Goal: Information Seeking & Learning: Learn about a topic

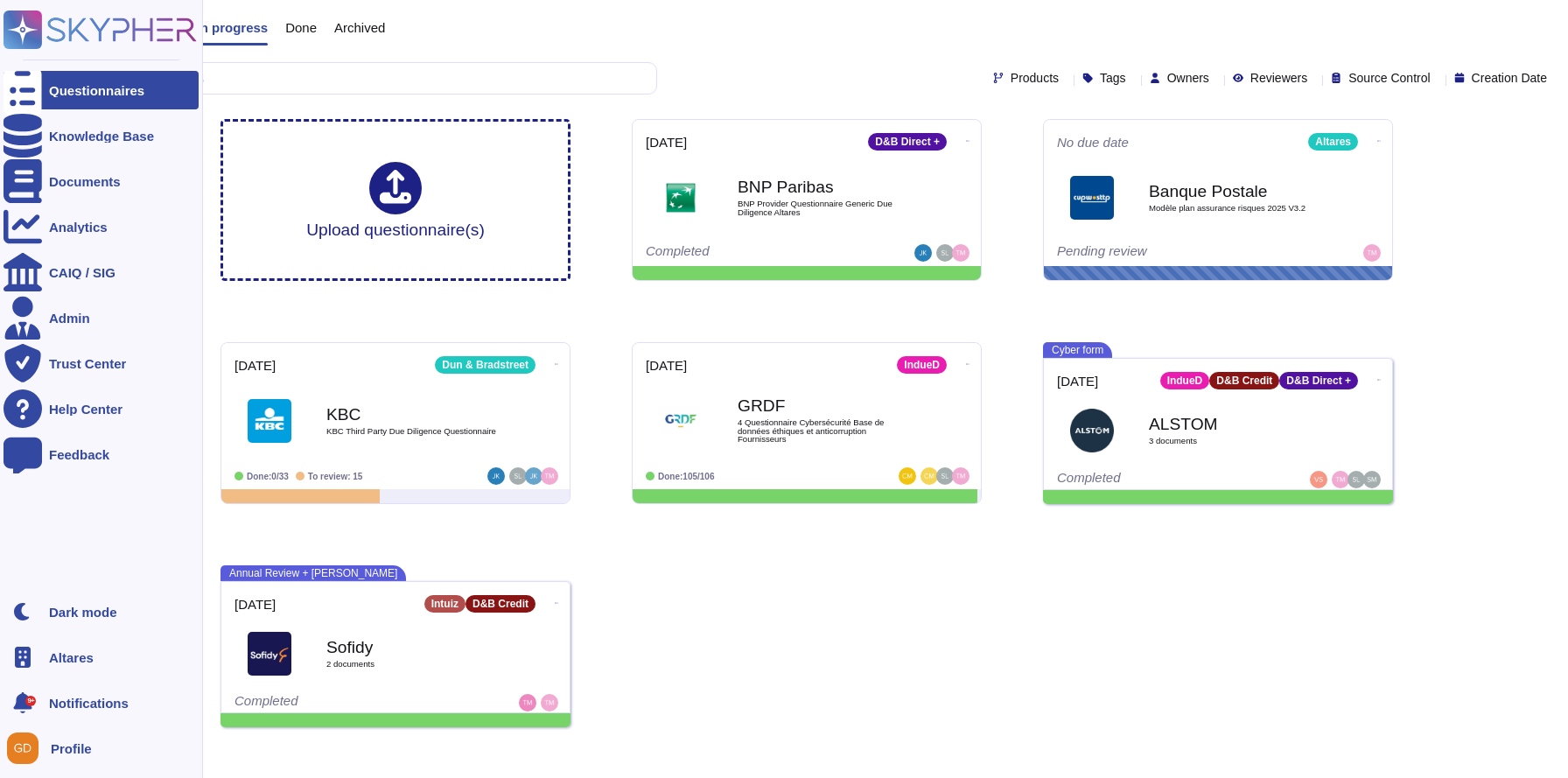
click at [24, 659] on icon at bounding box center [23, 657] width 16 height 21
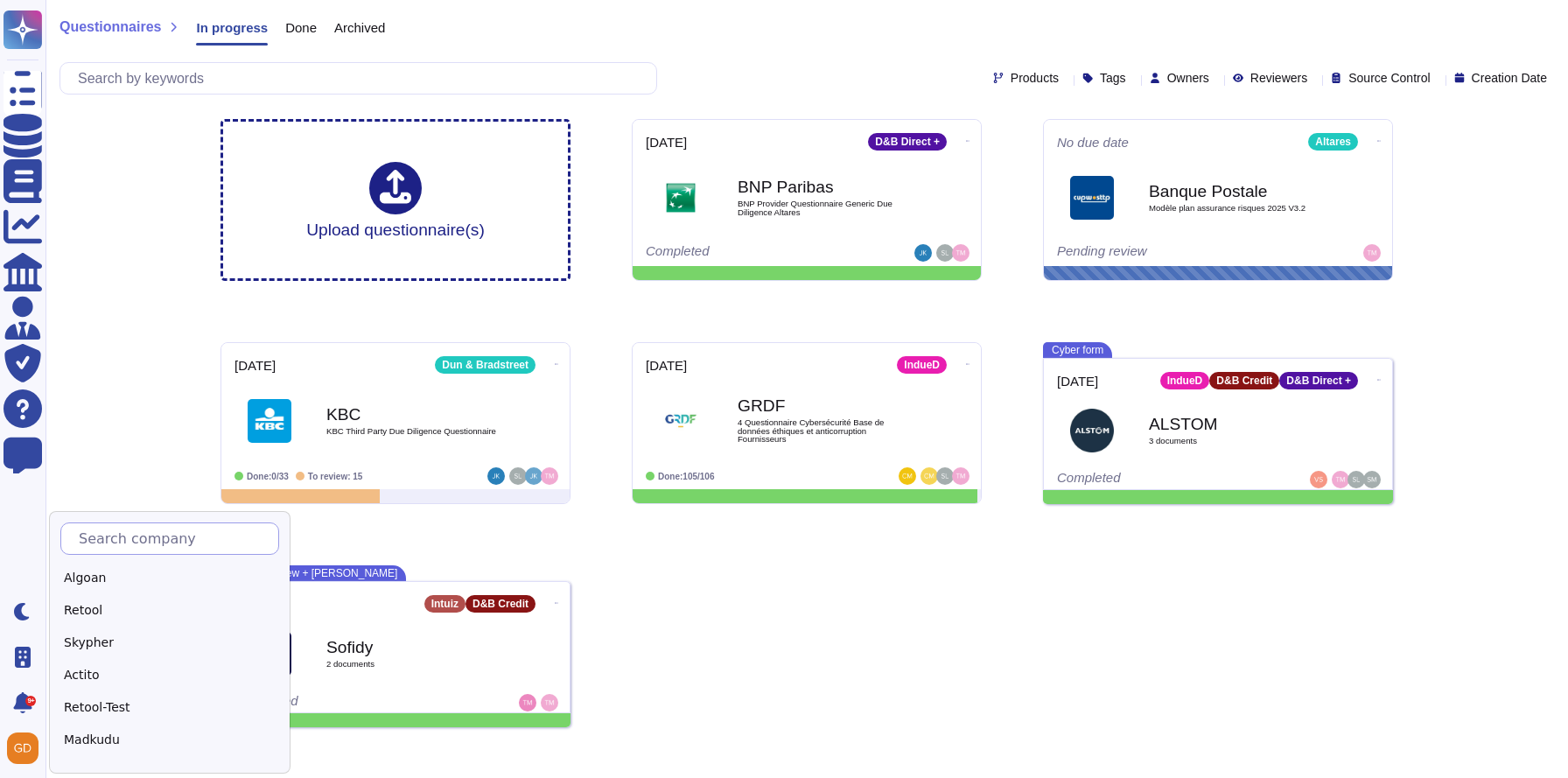
click at [122, 533] on input "text" at bounding box center [174, 538] width 208 height 31
type input "Swile"
click at [83, 580] on div "Swile" at bounding box center [170, 578] width 219 height 25
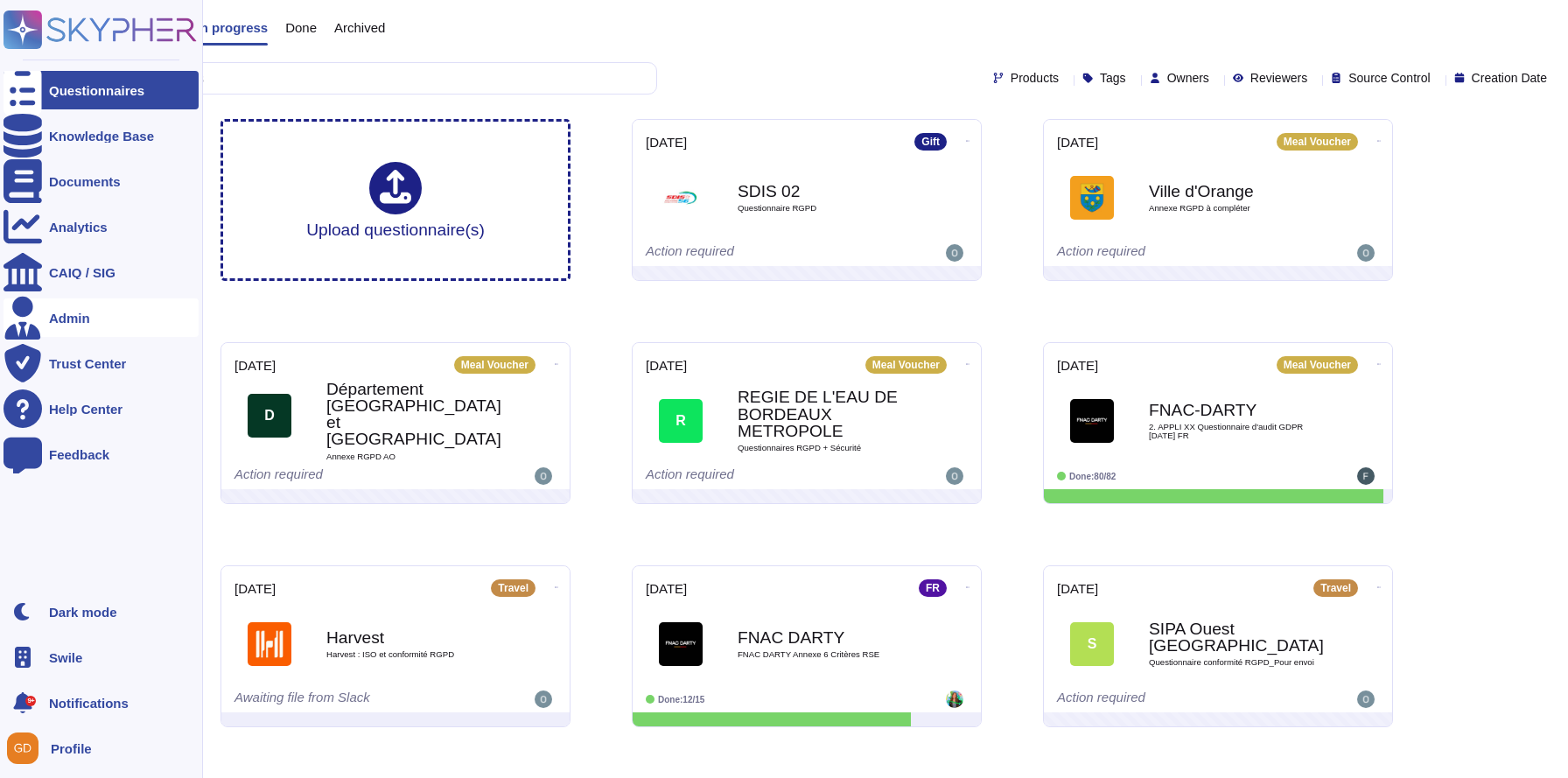
click at [38, 321] on div at bounding box center [22, 318] width 39 height 39
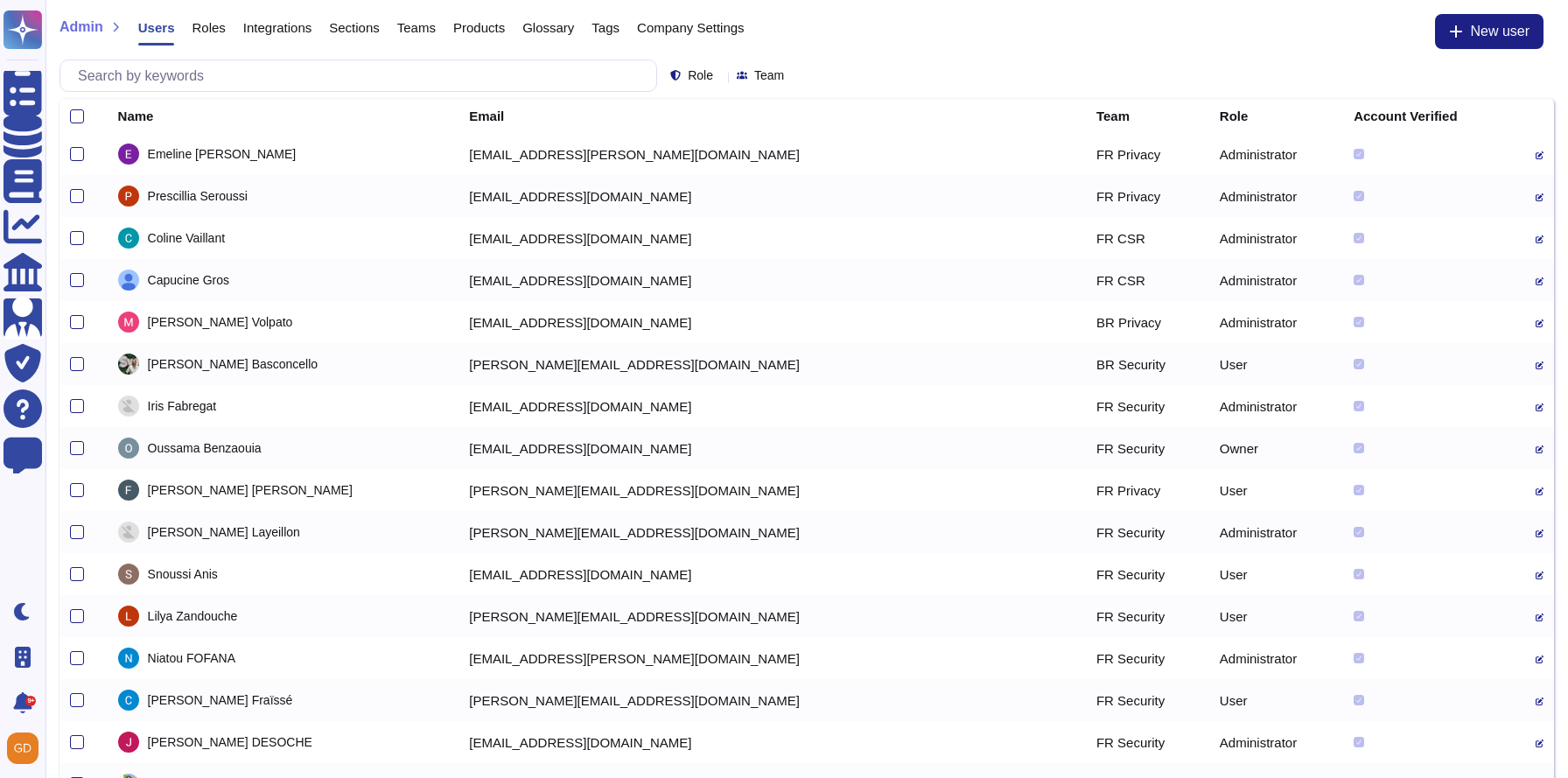
scroll to position [112, 0]
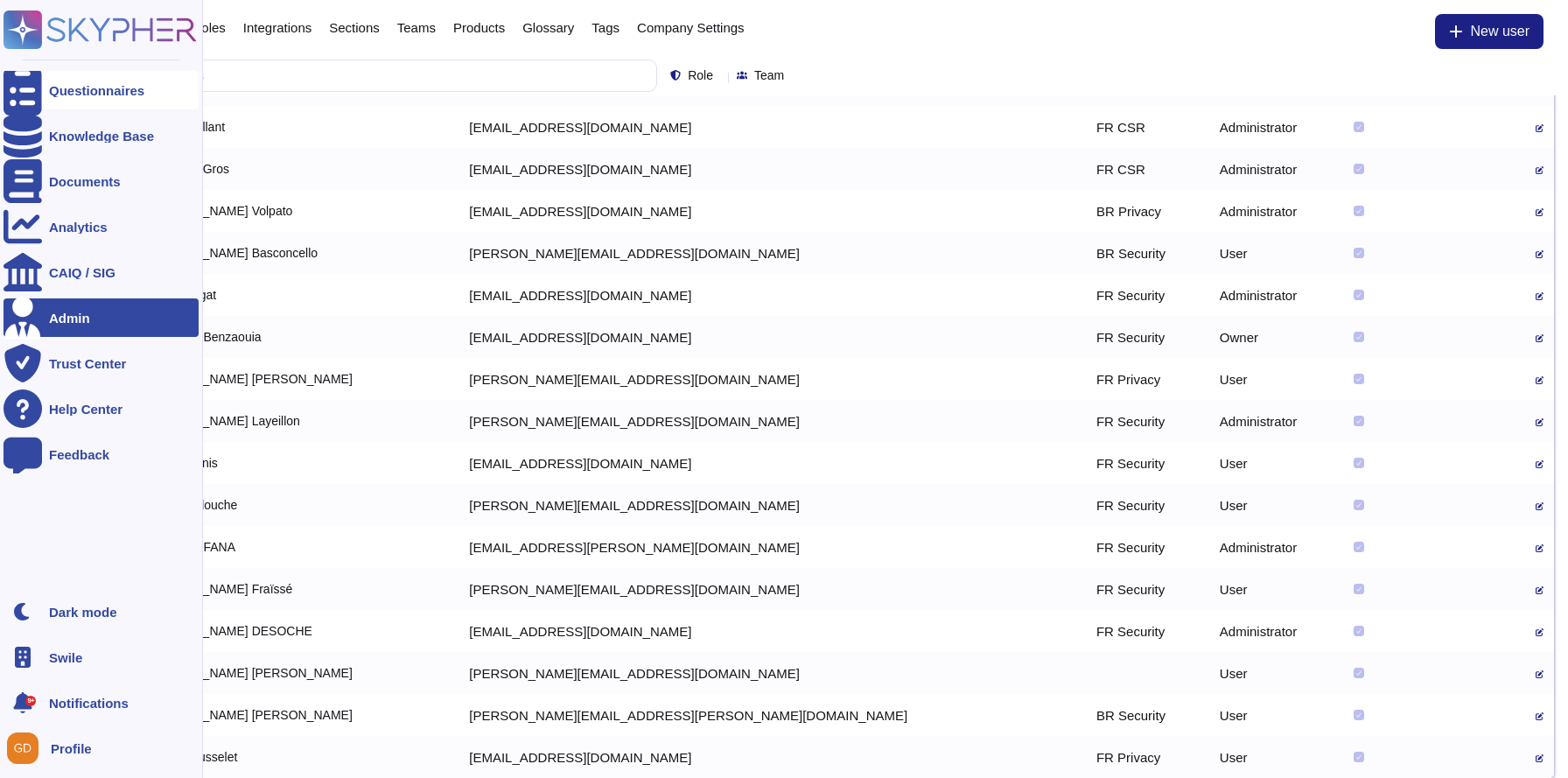
click at [91, 92] on div "Questionnaires" at bounding box center [97, 91] width 95 height 13
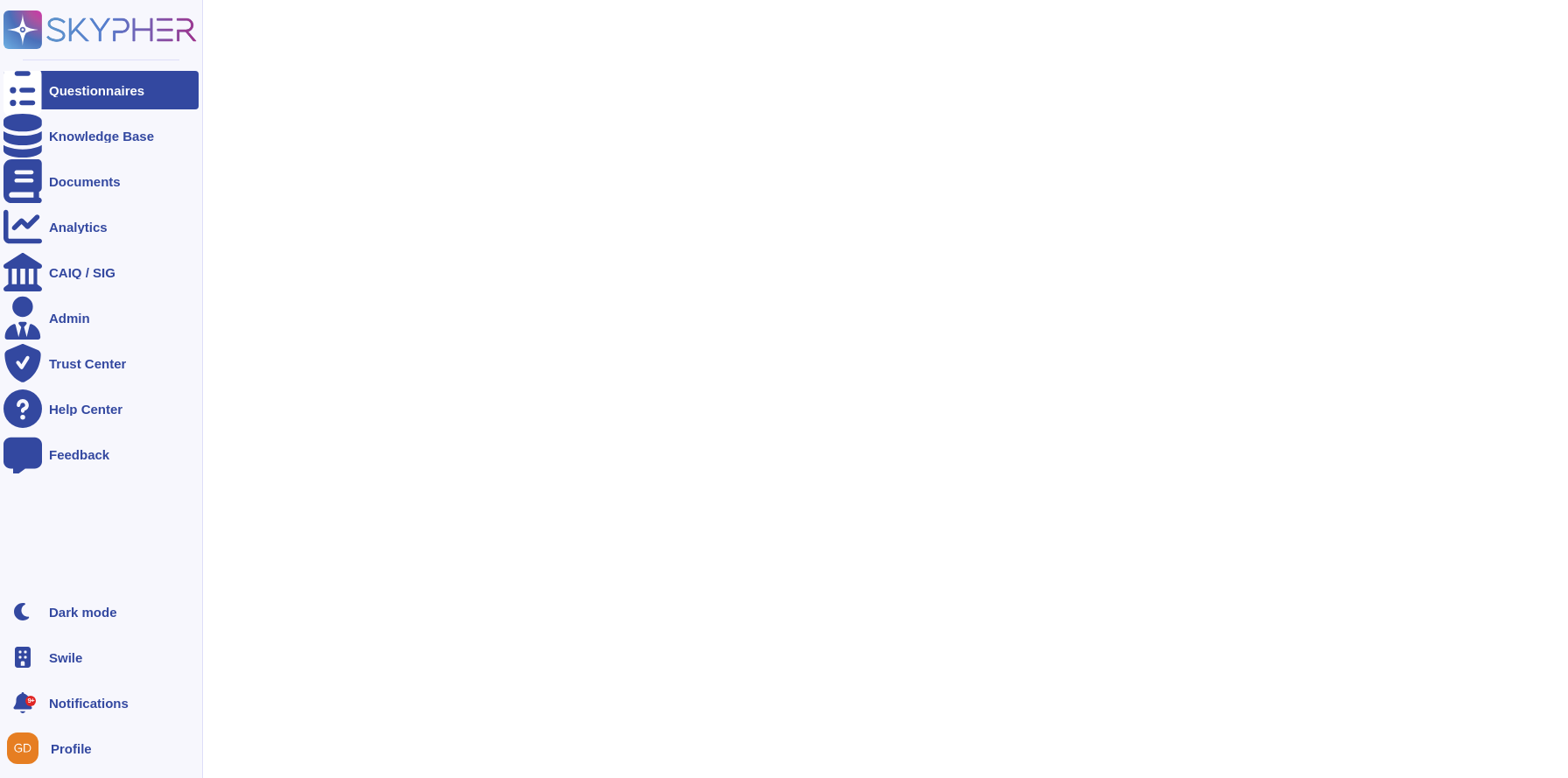
click at [58, 203] on ul "Questionnaires Knowledge Base Documents Analytics CAIQ / SIG Admin Trust Center…" at bounding box center [101, 327] width 196 height 511
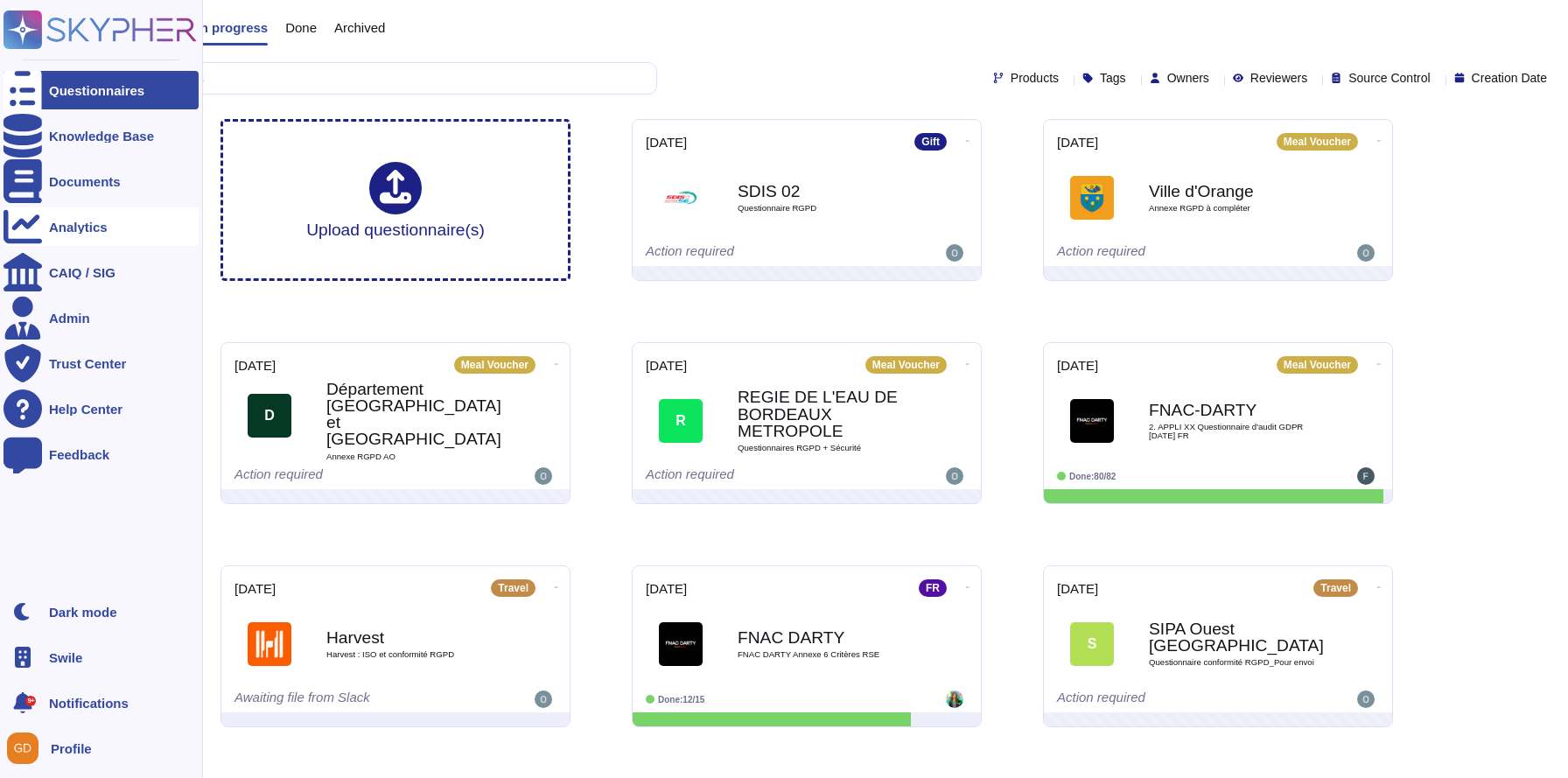
click at [54, 223] on div "Analytics" at bounding box center [78, 227] width 58 height 13
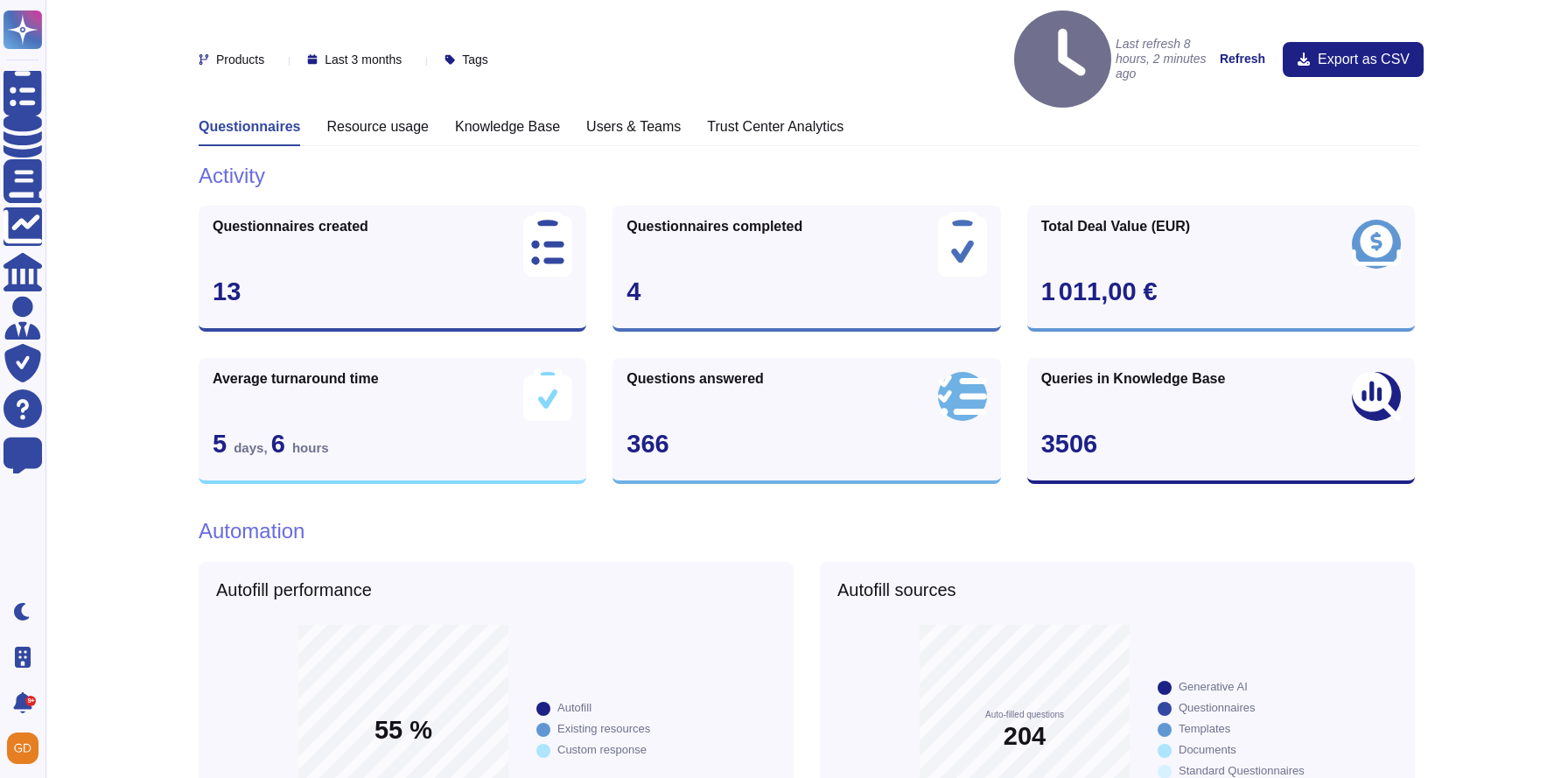
click at [400, 118] on h3 "Resource usage" at bounding box center [378, 127] width 102 height 17
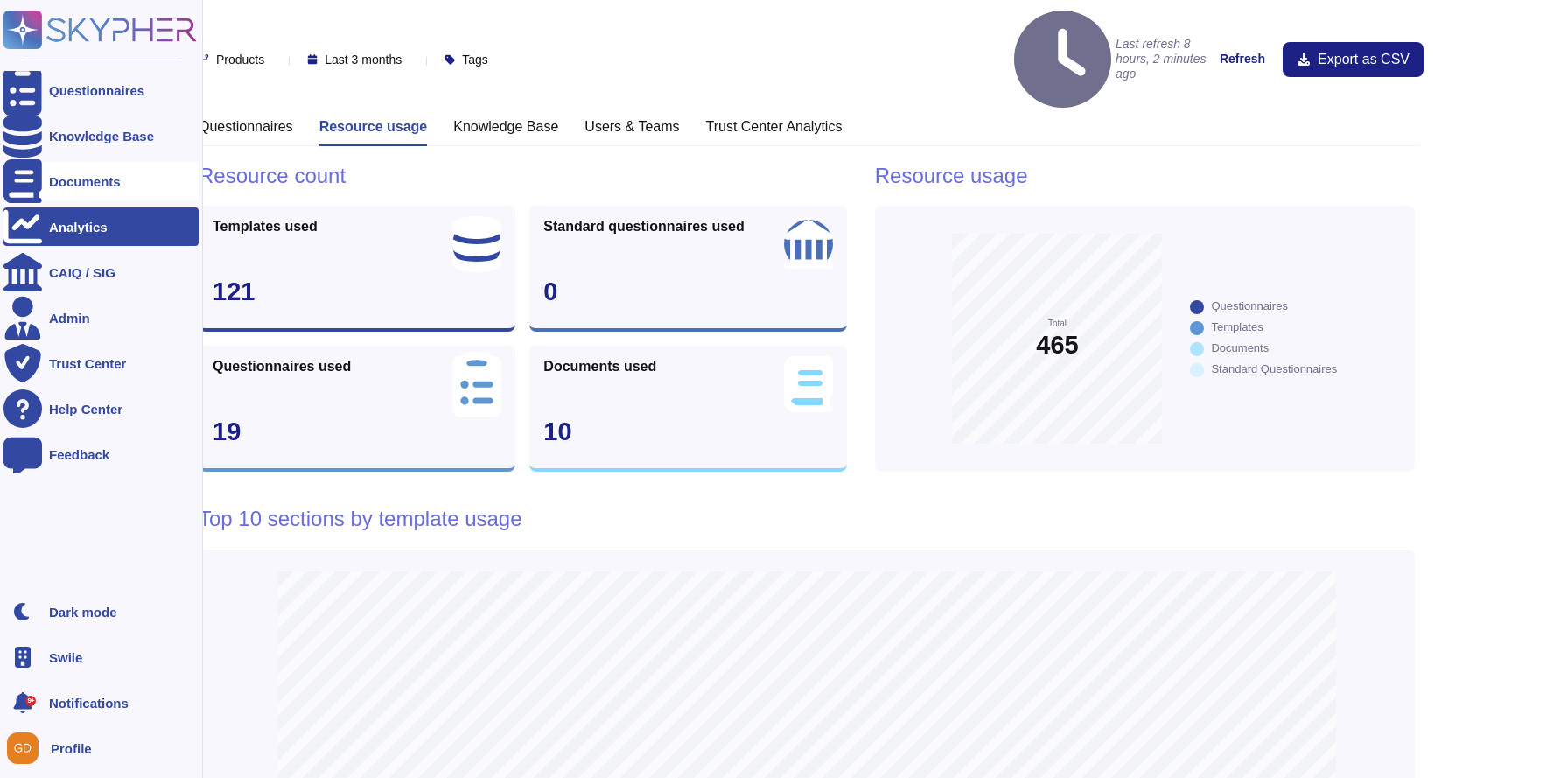
click at [19, 186] on icon at bounding box center [22, 181] width 39 height 44
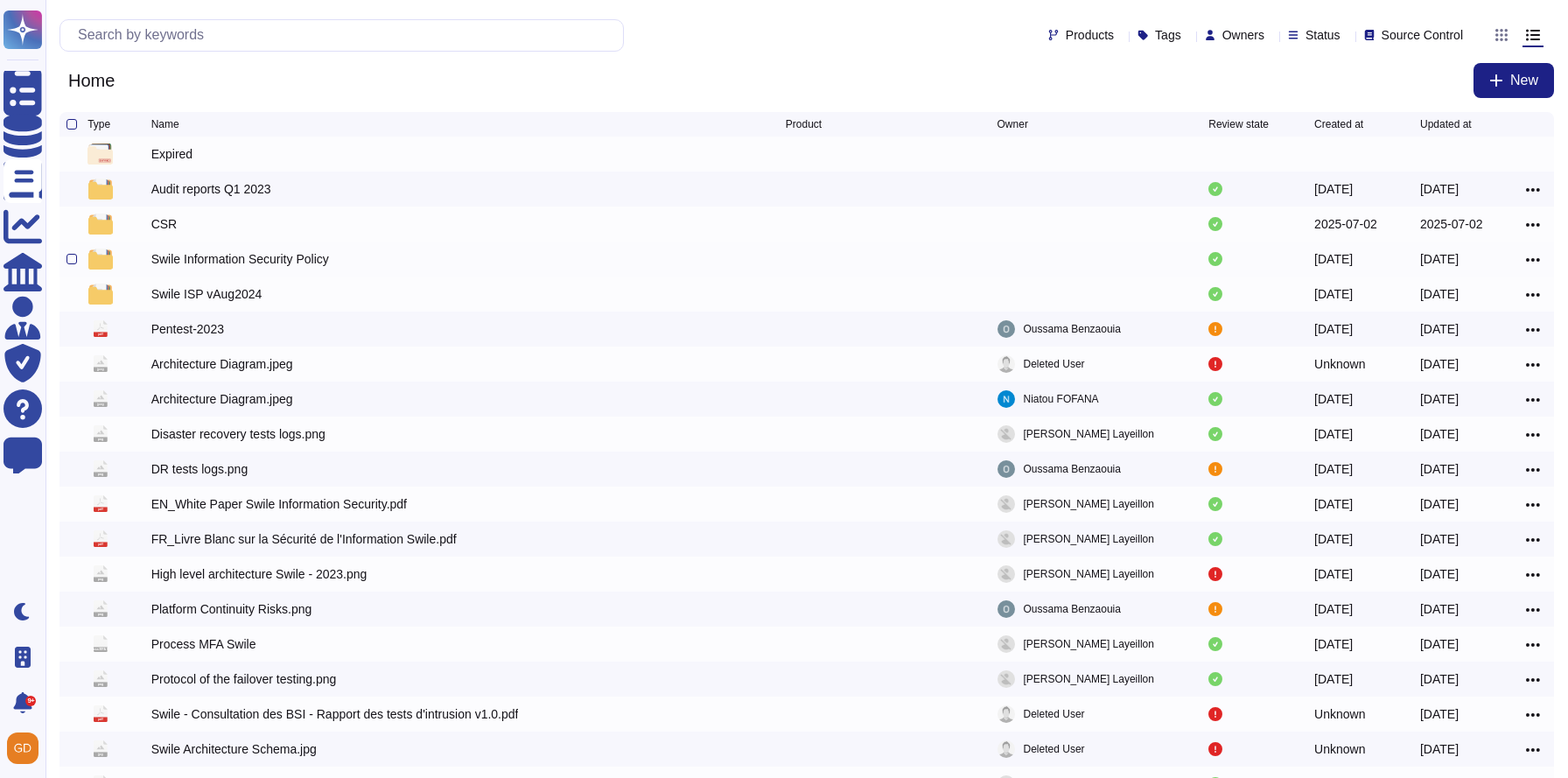
click at [318, 263] on div "Swile Information Security Policy" at bounding box center [240, 259] width 178 height 18
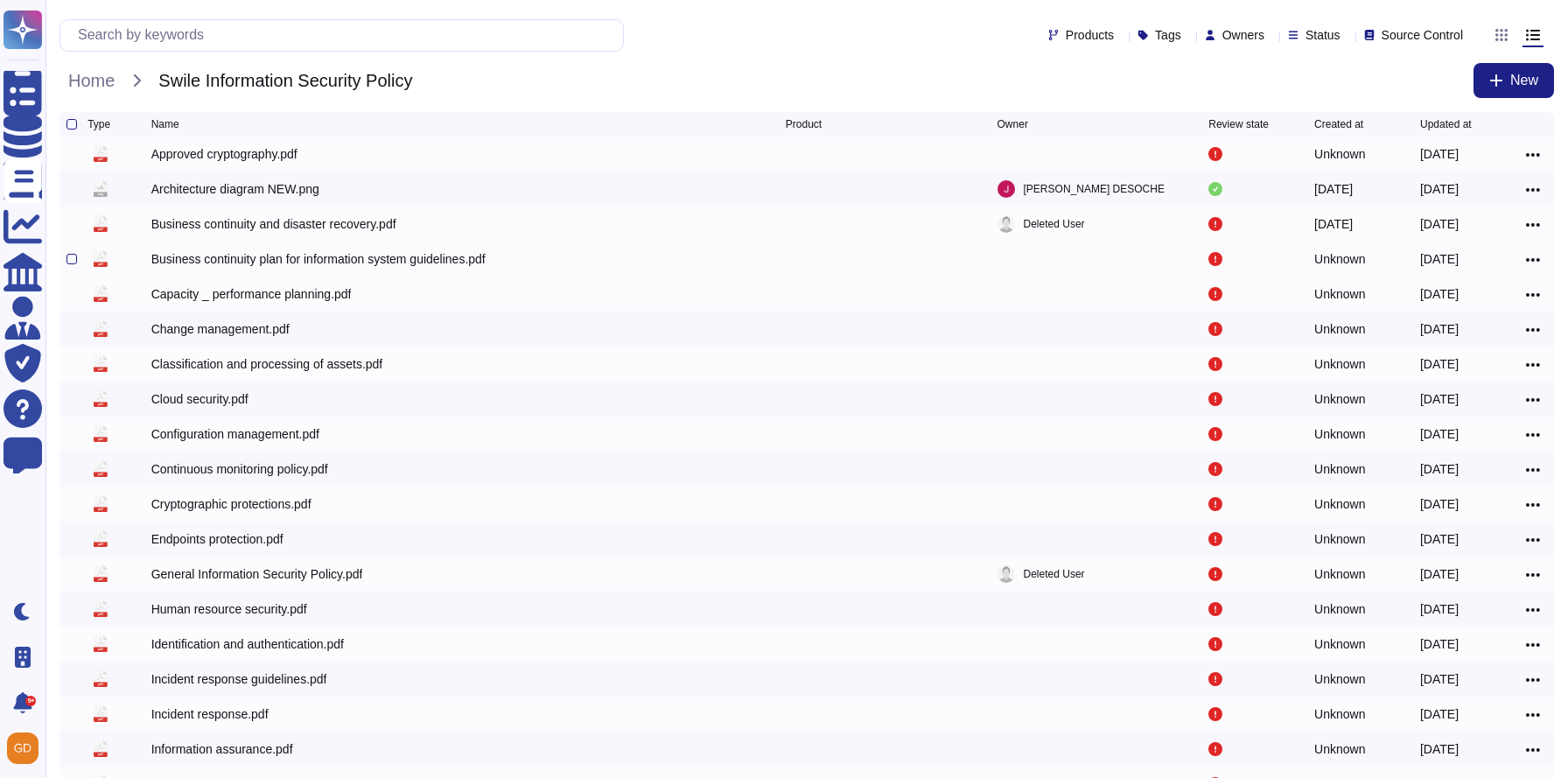
scroll to position [113, 0]
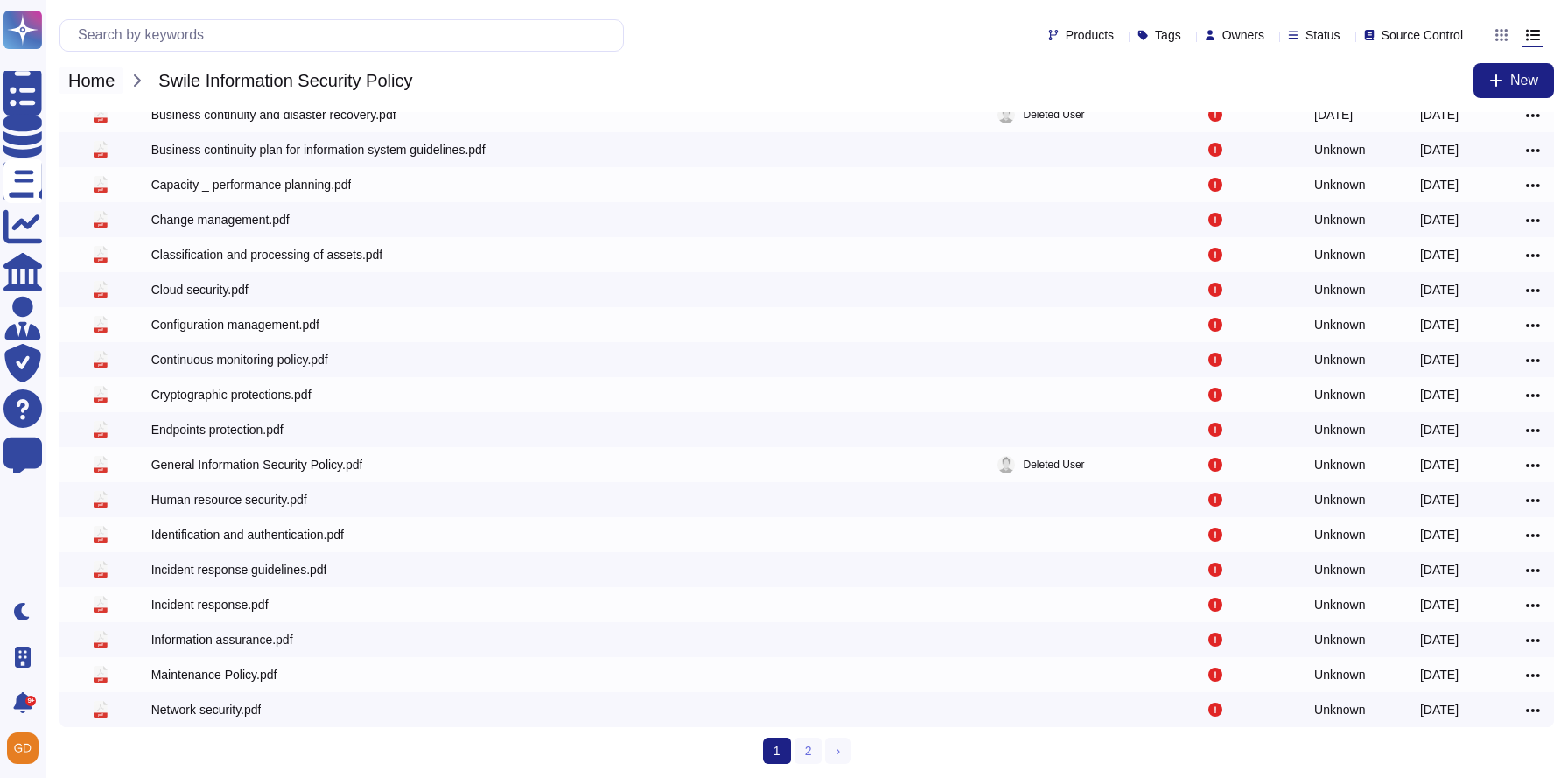
click at [94, 75] on span "Home" at bounding box center [91, 80] width 64 height 26
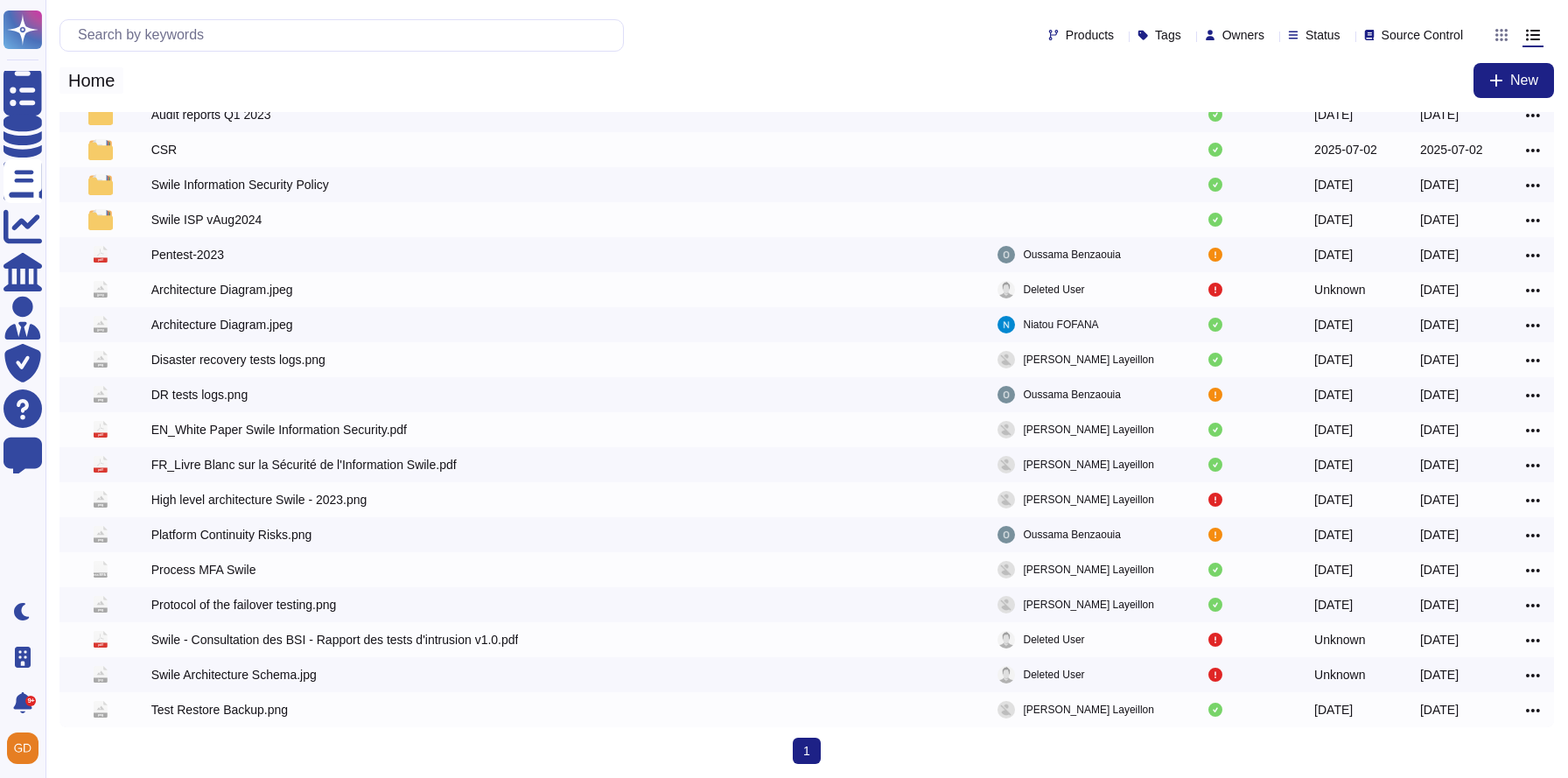
scroll to position [78, 0]
click at [205, 189] on div "Swile Information Security Policy" at bounding box center [240, 185] width 178 height 18
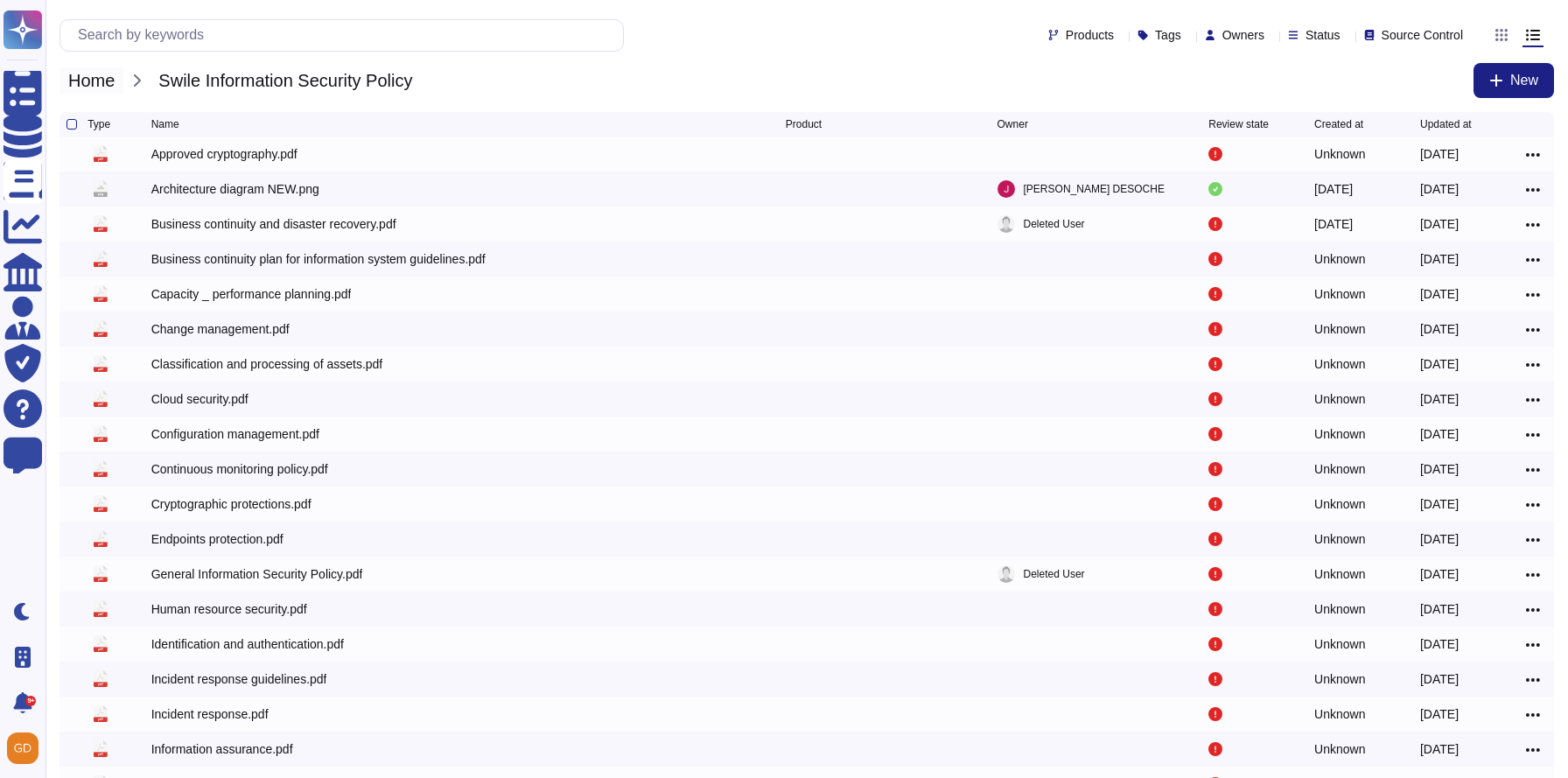
click at [97, 87] on span "Home" at bounding box center [91, 80] width 64 height 26
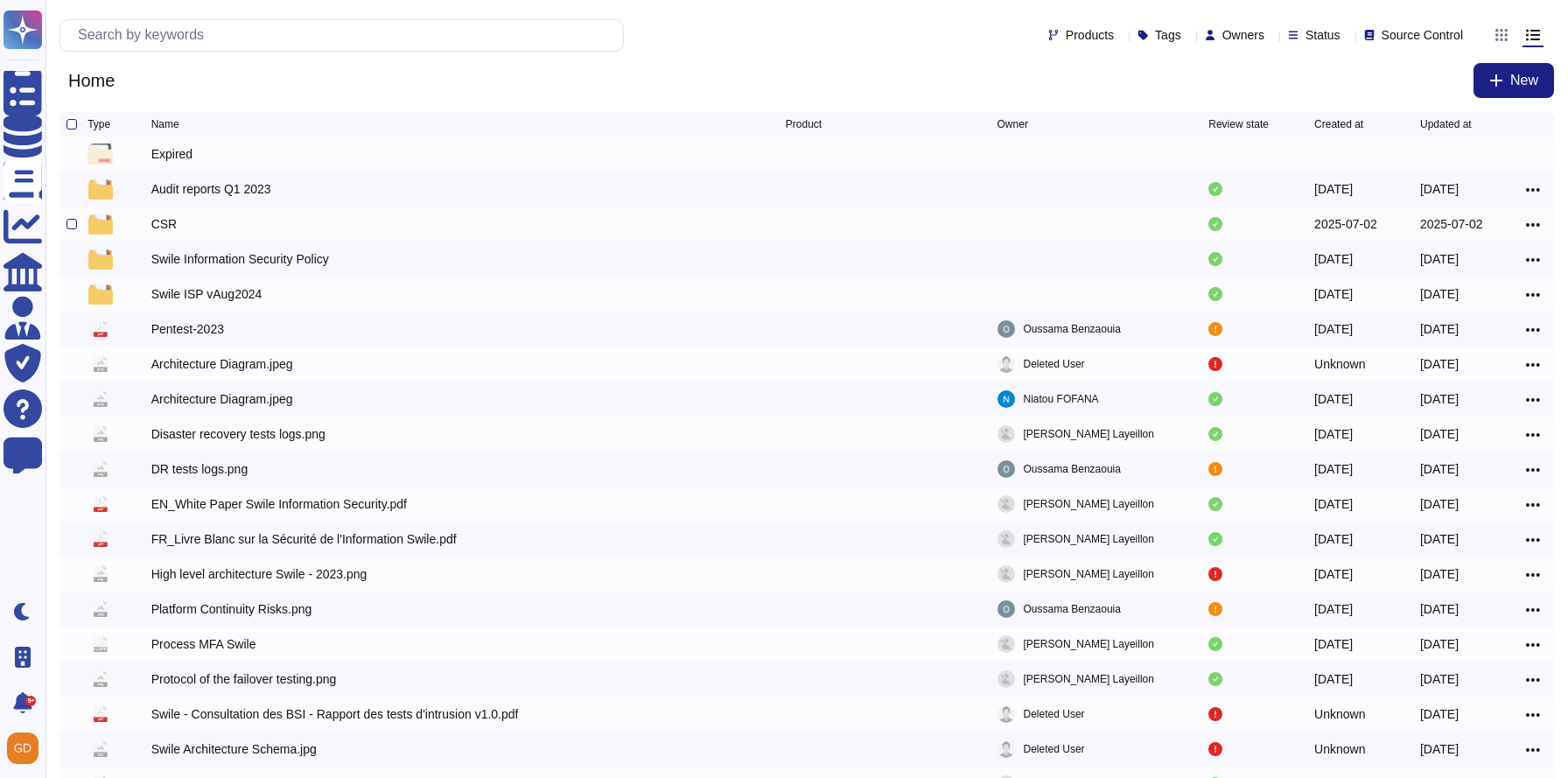
click at [189, 221] on div "CSR" at bounding box center [468, 223] width 634 height 21
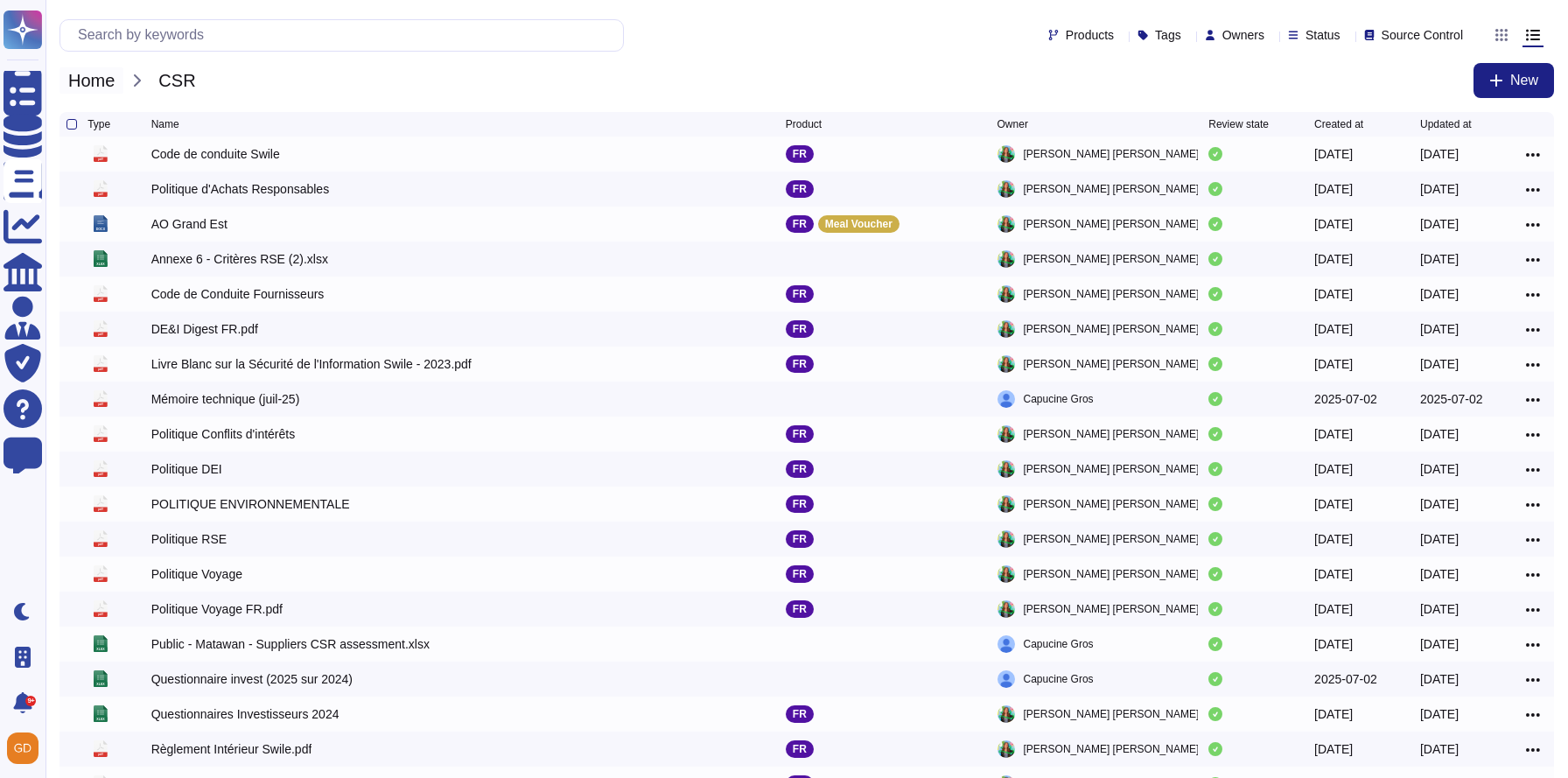
click at [106, 87] on span "Home" at bounding box center [91, 80] width 64 height 26
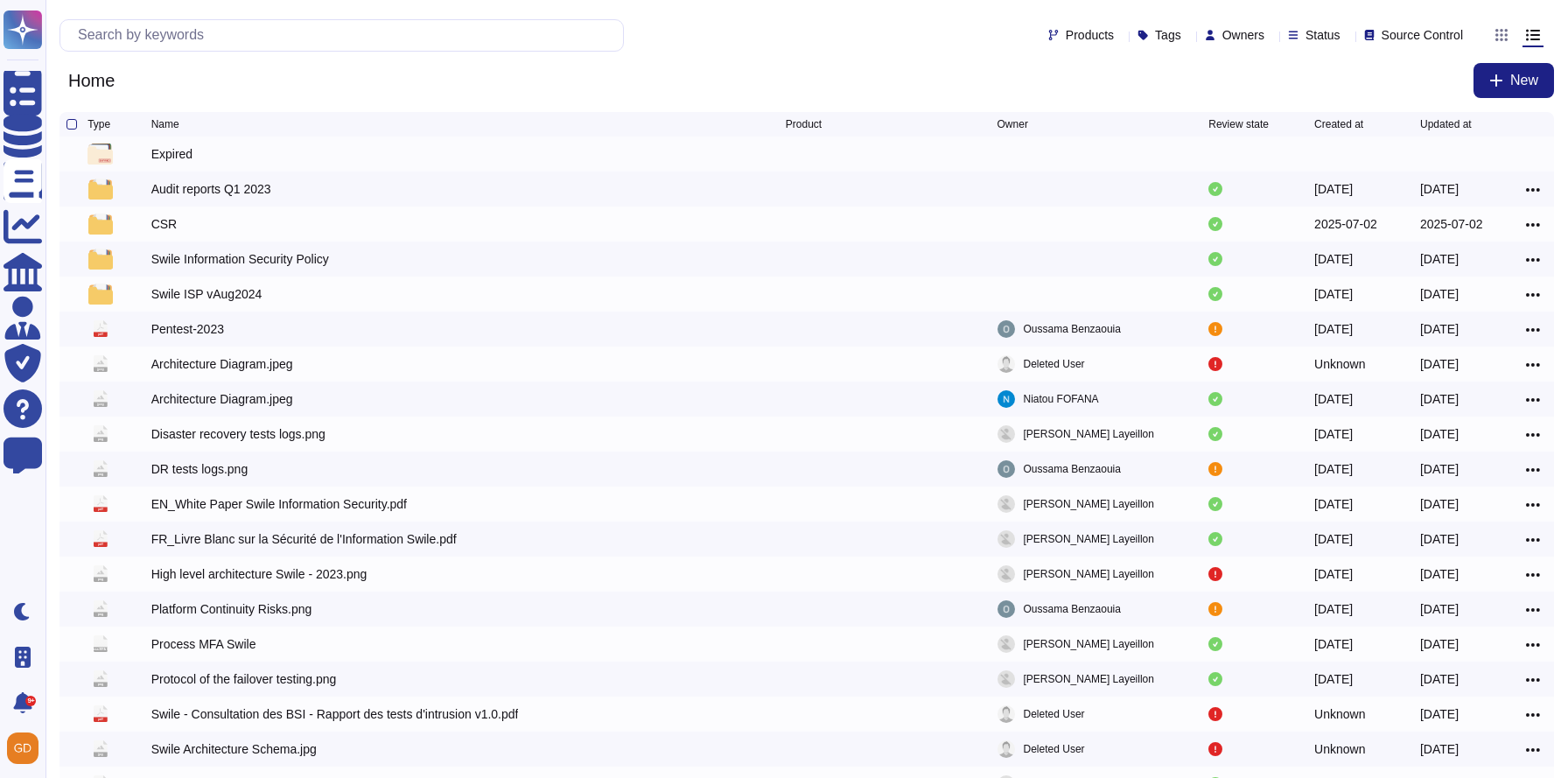
click at [181, 154] on div "Expired" at bounding box center [172, 154] width 41 height 18
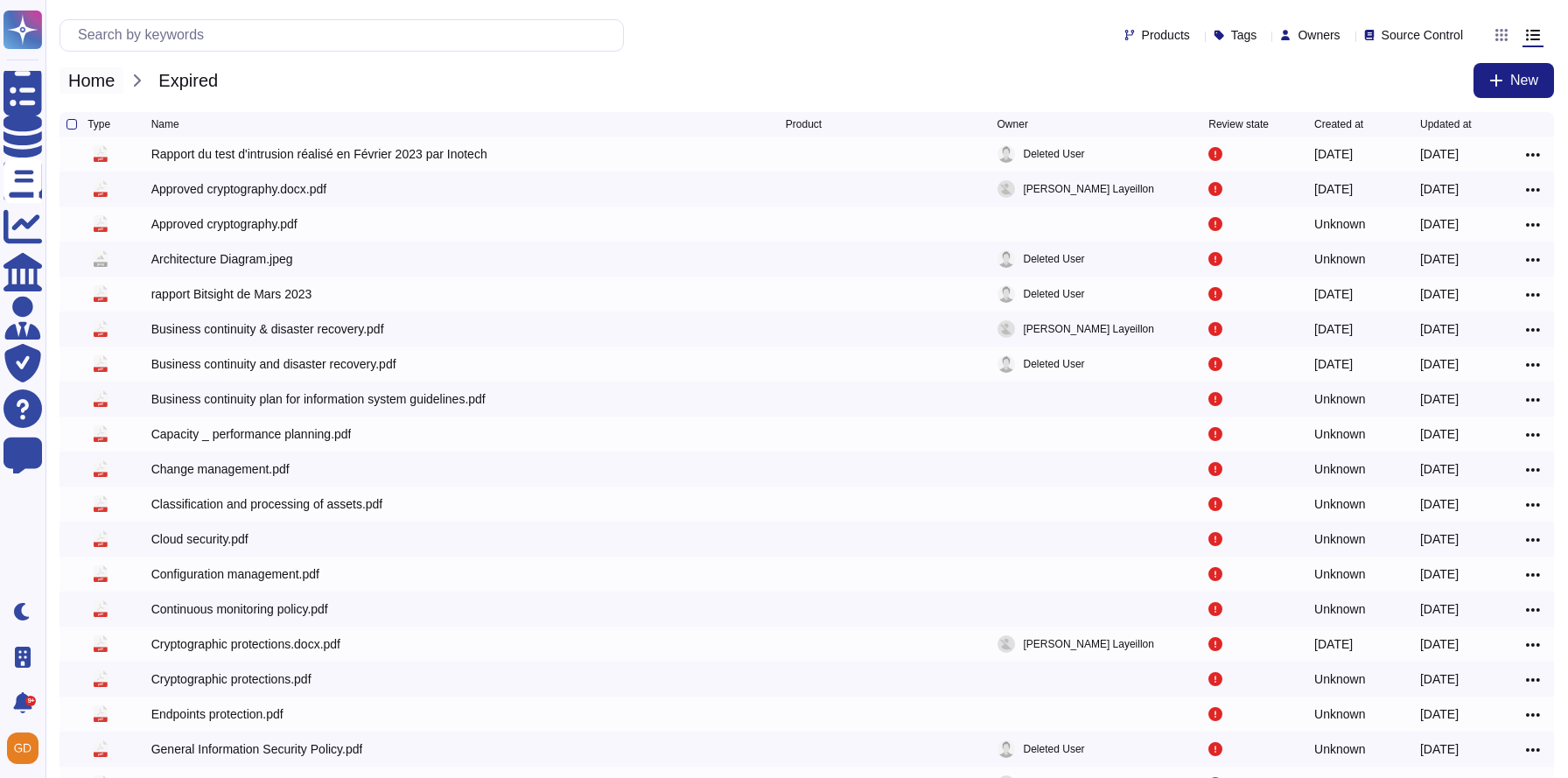
click at [91, 71] on span "Home" at bounding box center [91, 80] width 64 height 26
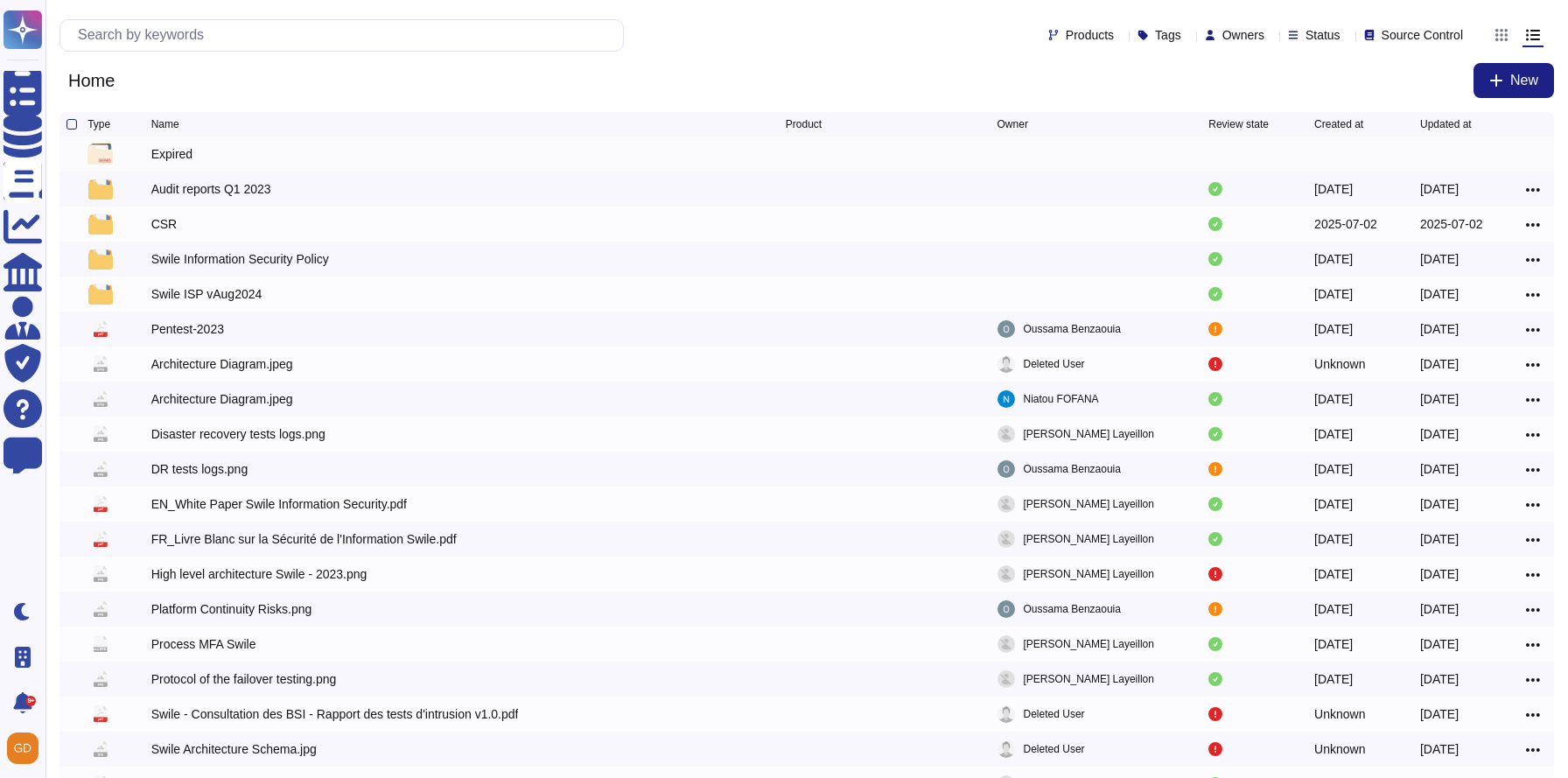
click at [146, 162] on div at bounding box center [119, 153] width 64 height 21
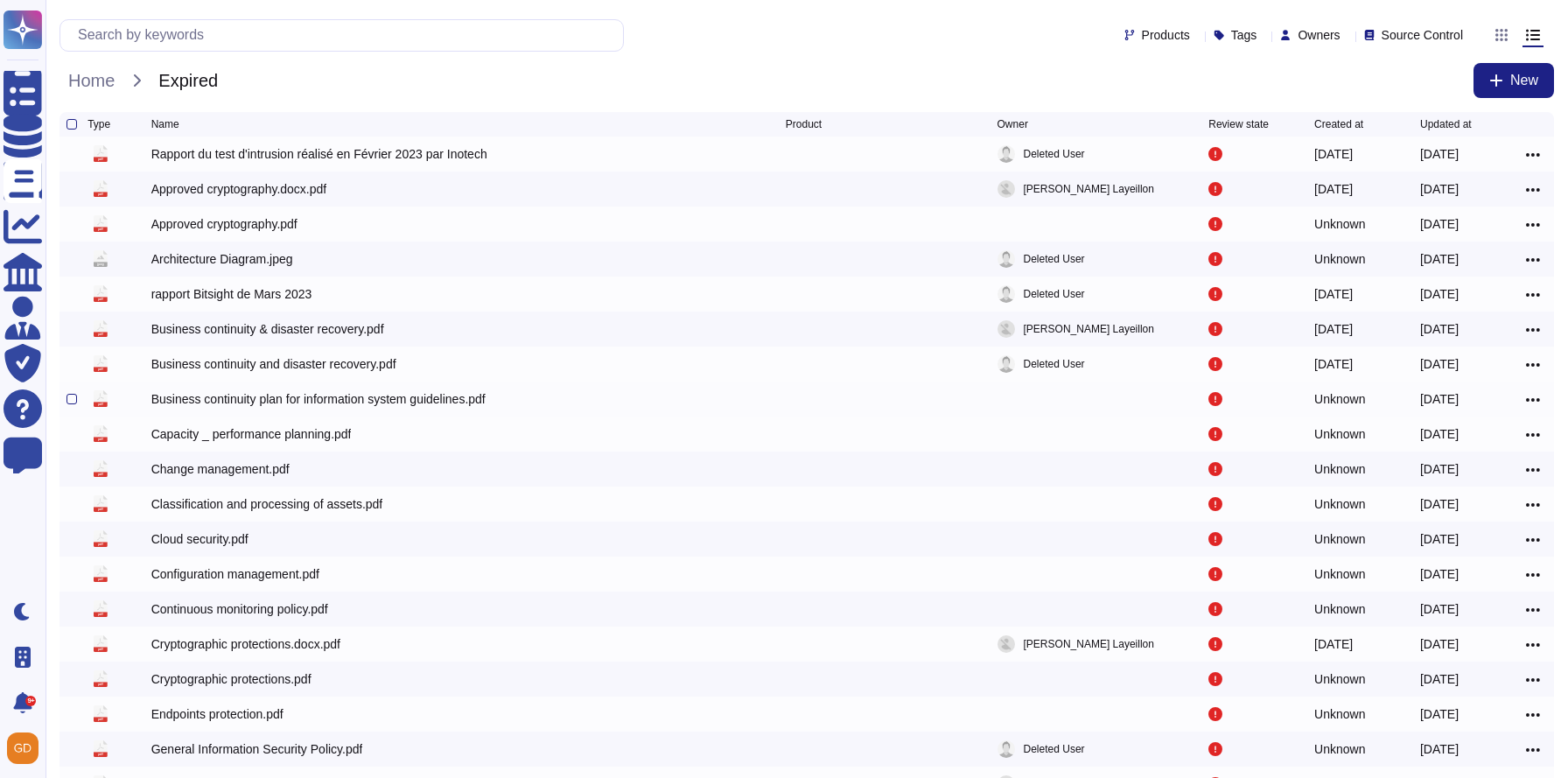
scroll to position [113, 0]
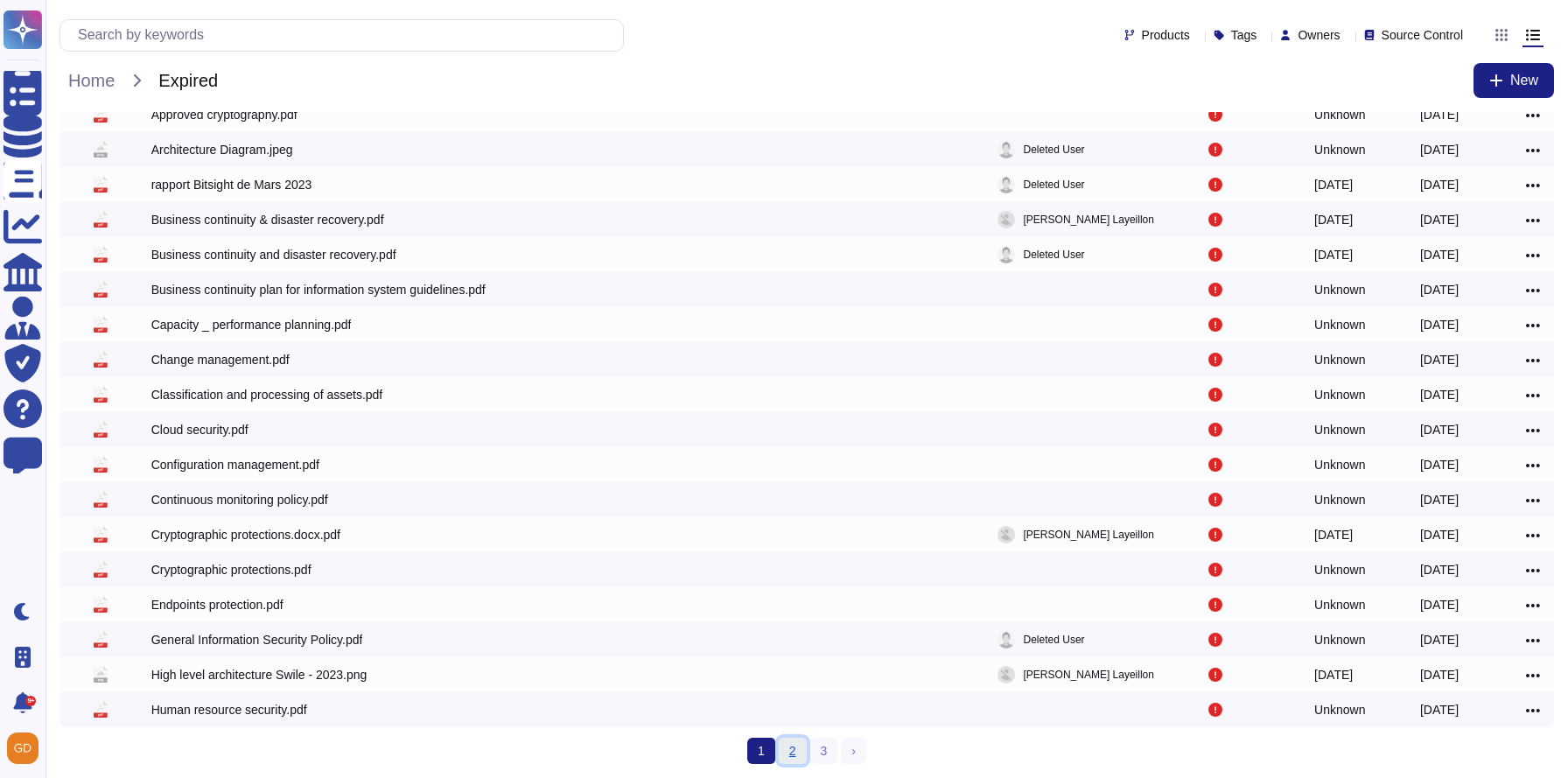
click at [795, 756] on link "2" at bounding box center [792, 750] width 28 height 26
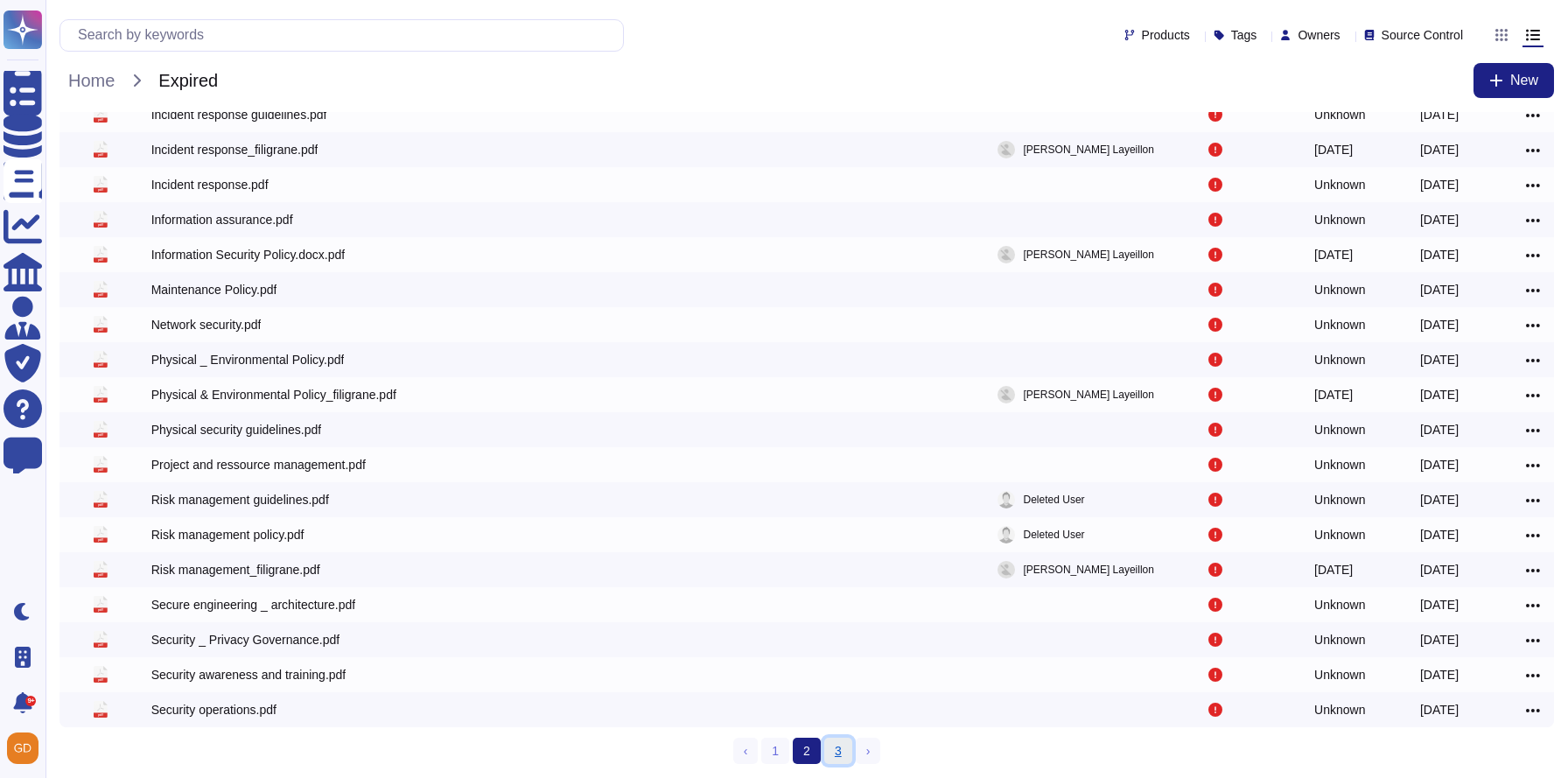
click at [834, 756] on link "3" at bounding box center [838, 750] width 28 height 26
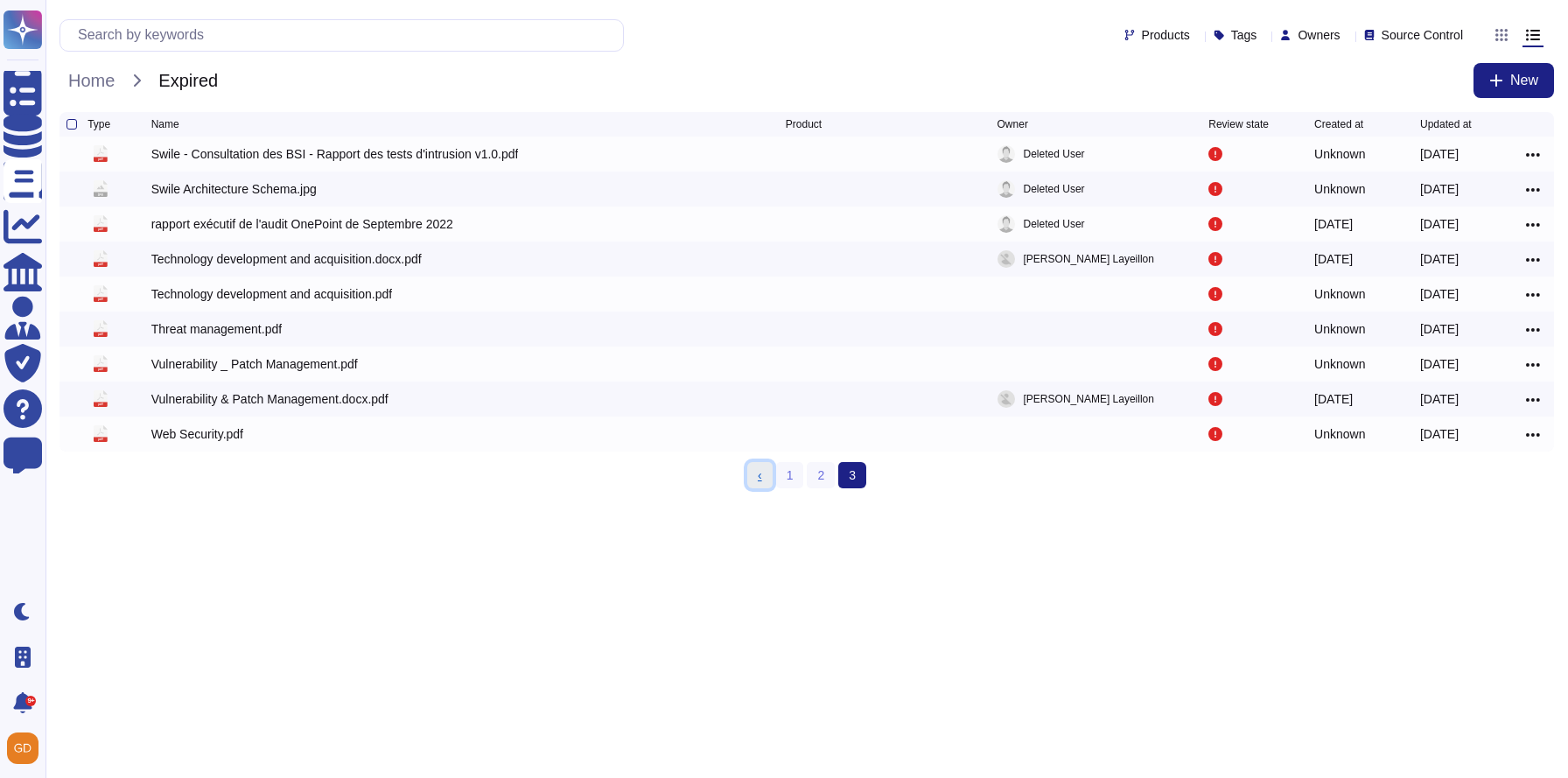
click at [761, 480] on span "‹" at bounding box center [760, 476] width 4 height 14
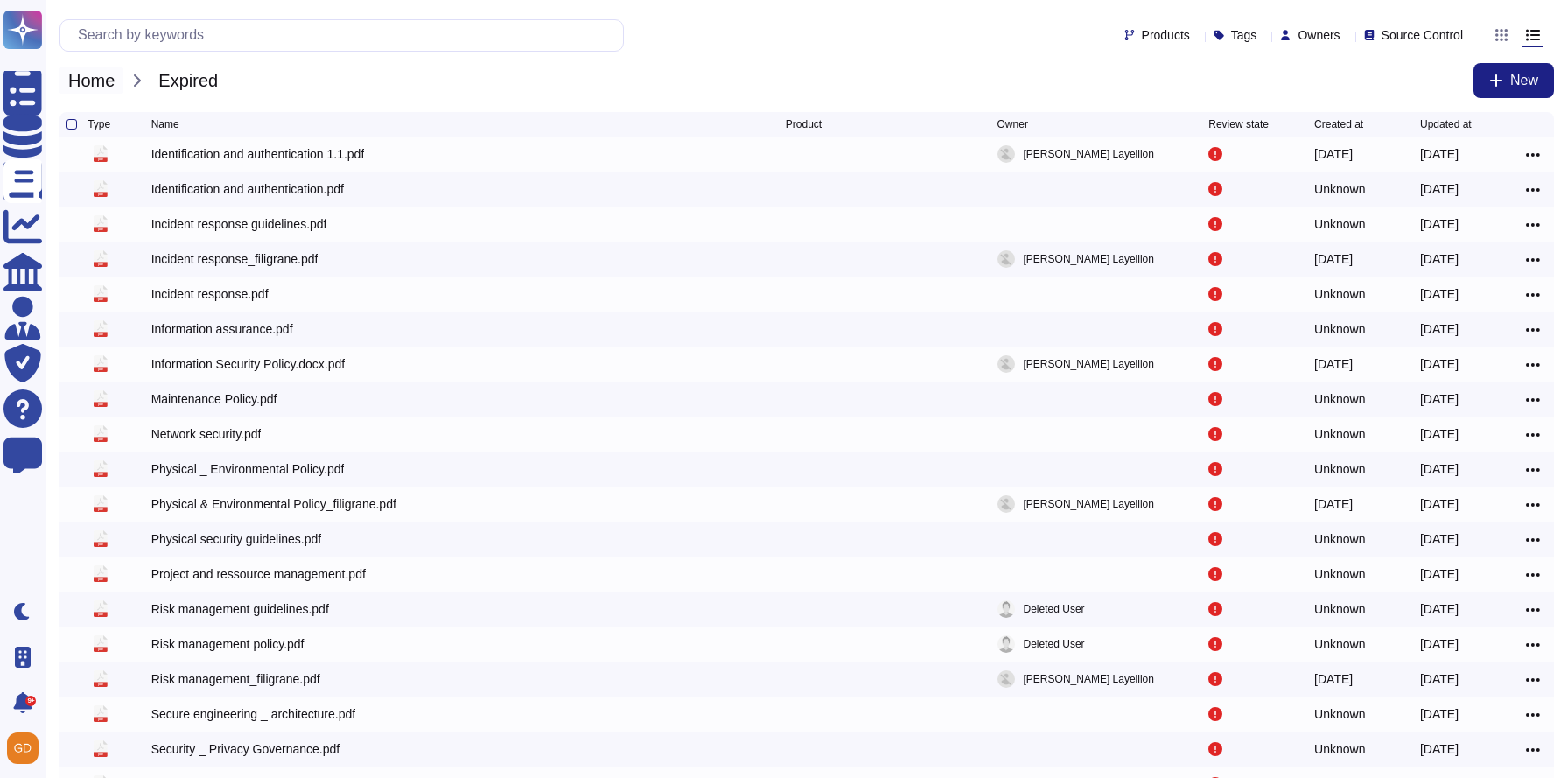
click at [90, 76] on span "Home" at bounding box center [91, 80] width 64 height 26
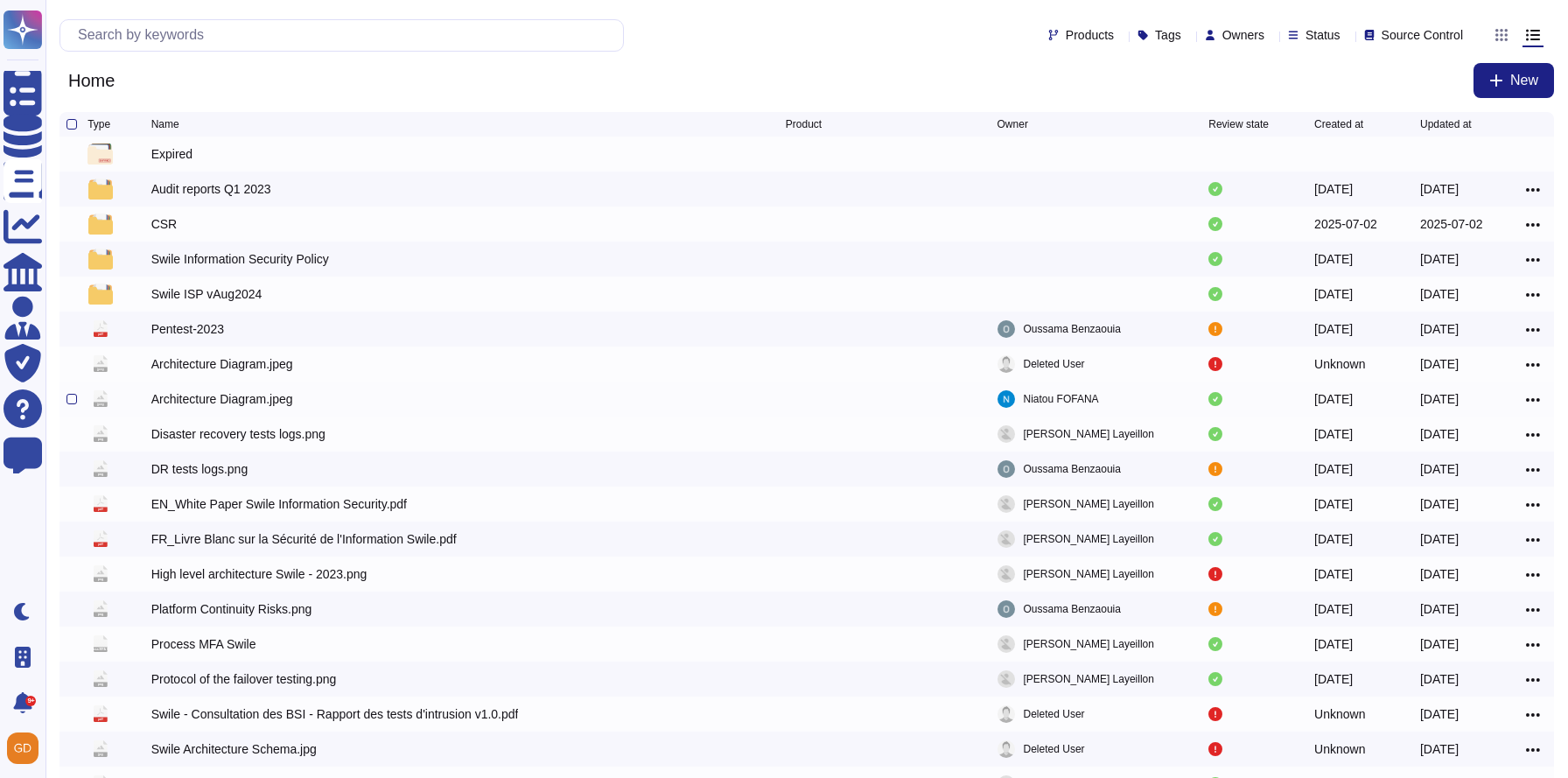
scroll to position [78, 0]
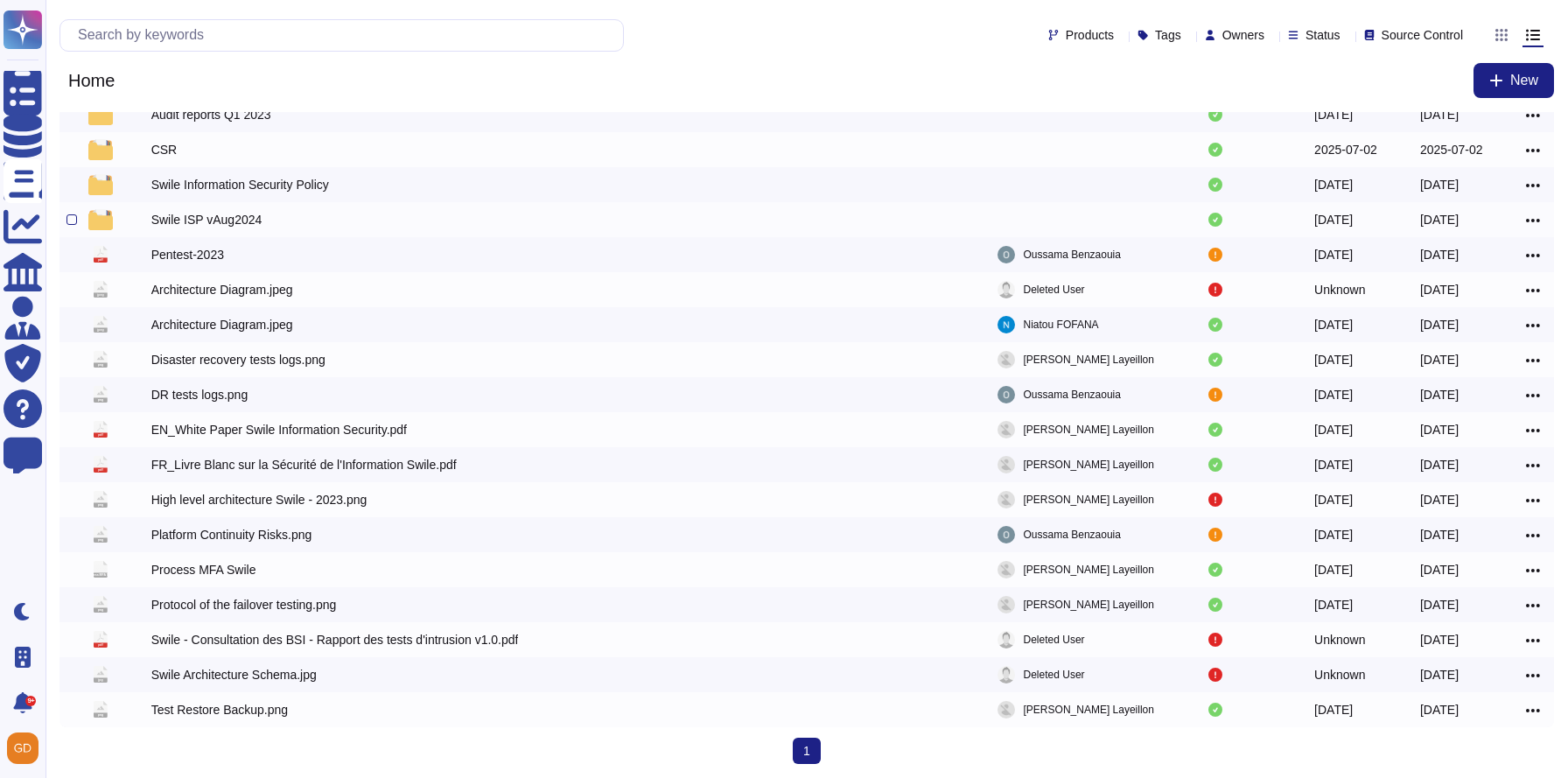
click at [175, 220] on div "Swile ISP vAug2024" at bounding box center [207, 220] width 111 height 18
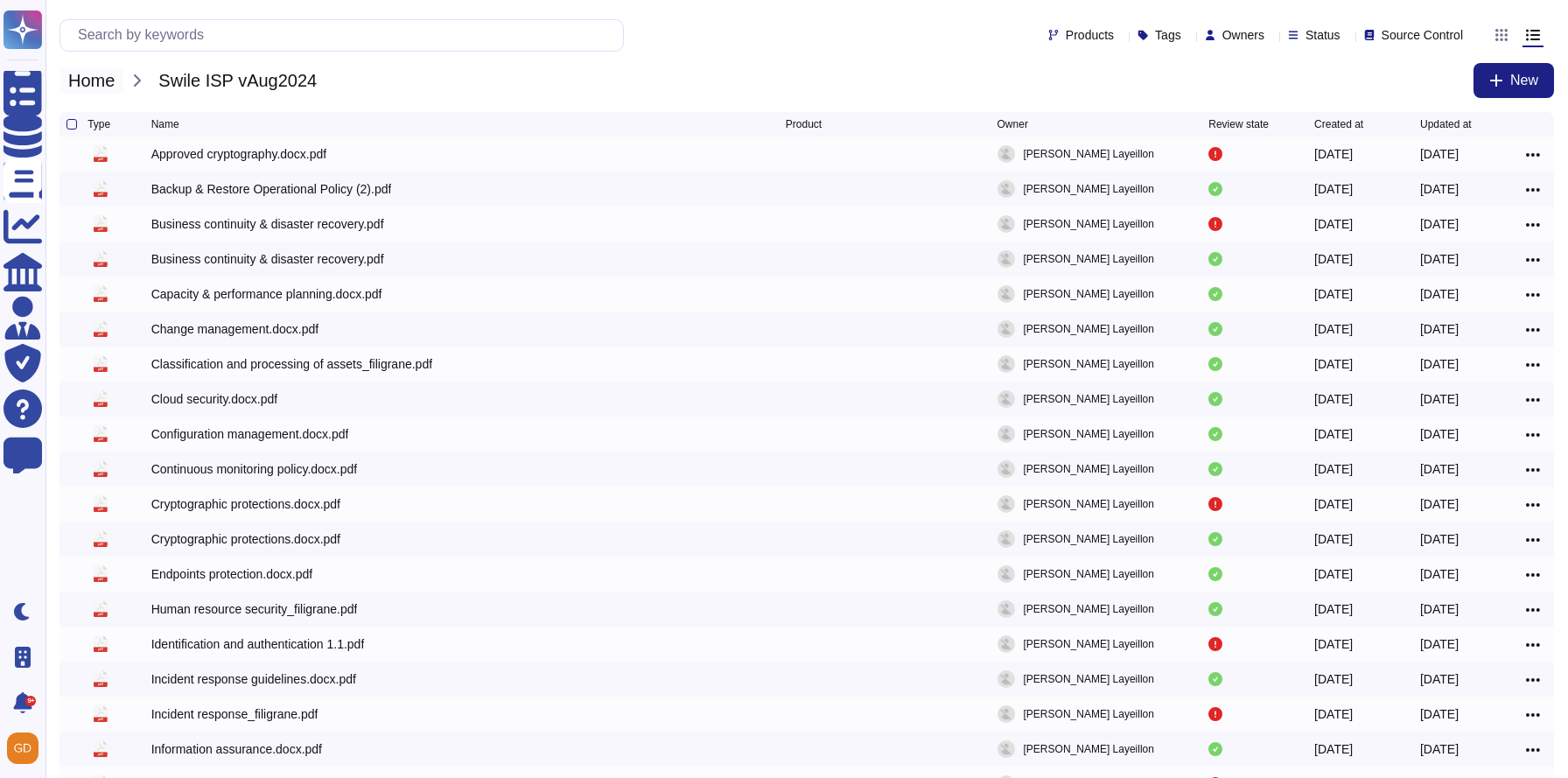
click at [77, 75] on span "Home" at bounding box center [91, 80] width 64 height 26
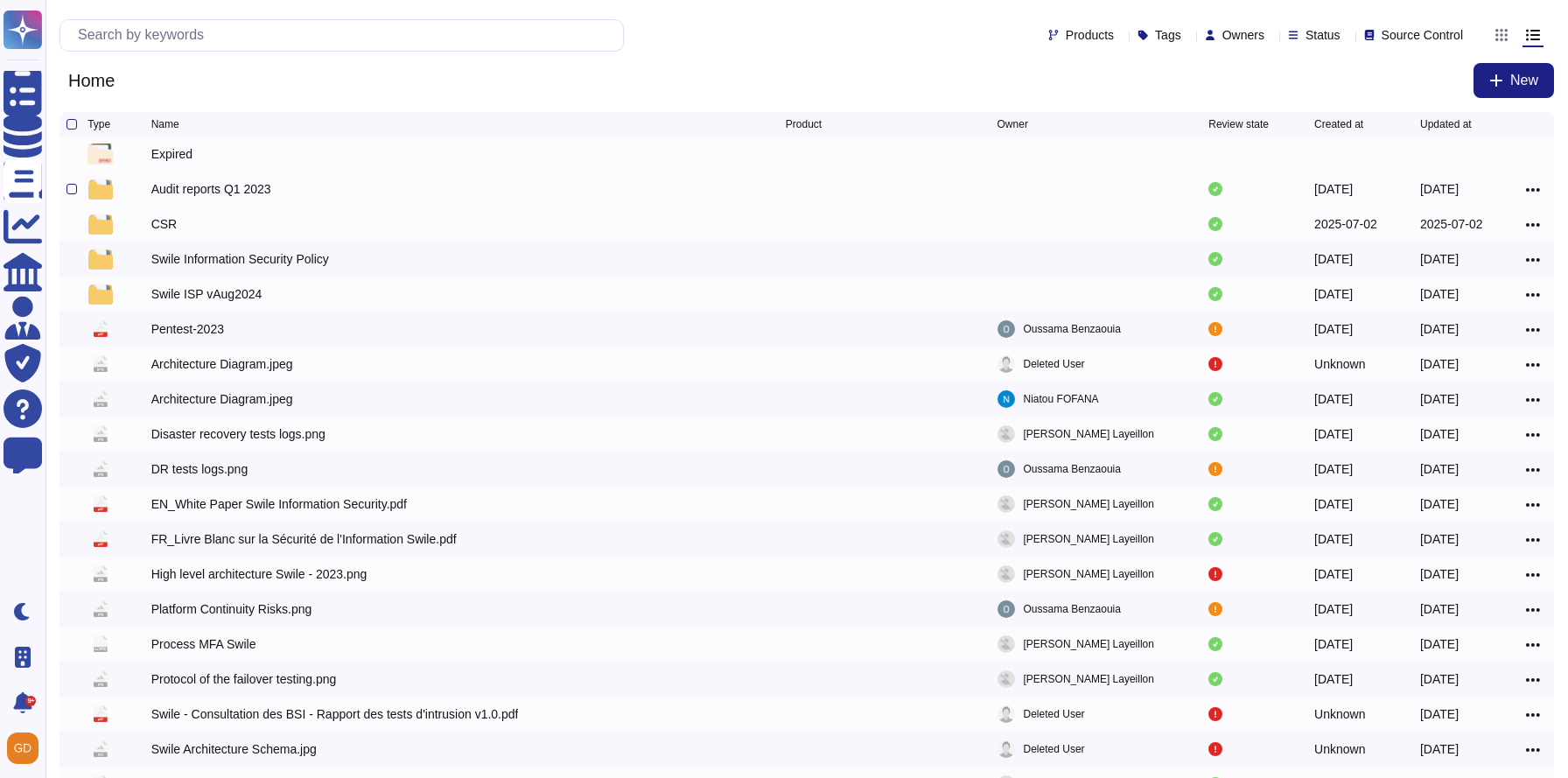
click at [168, 196] on div "Audit reports Q1 2023" at bounding box center [212, 189] width 120 height 18
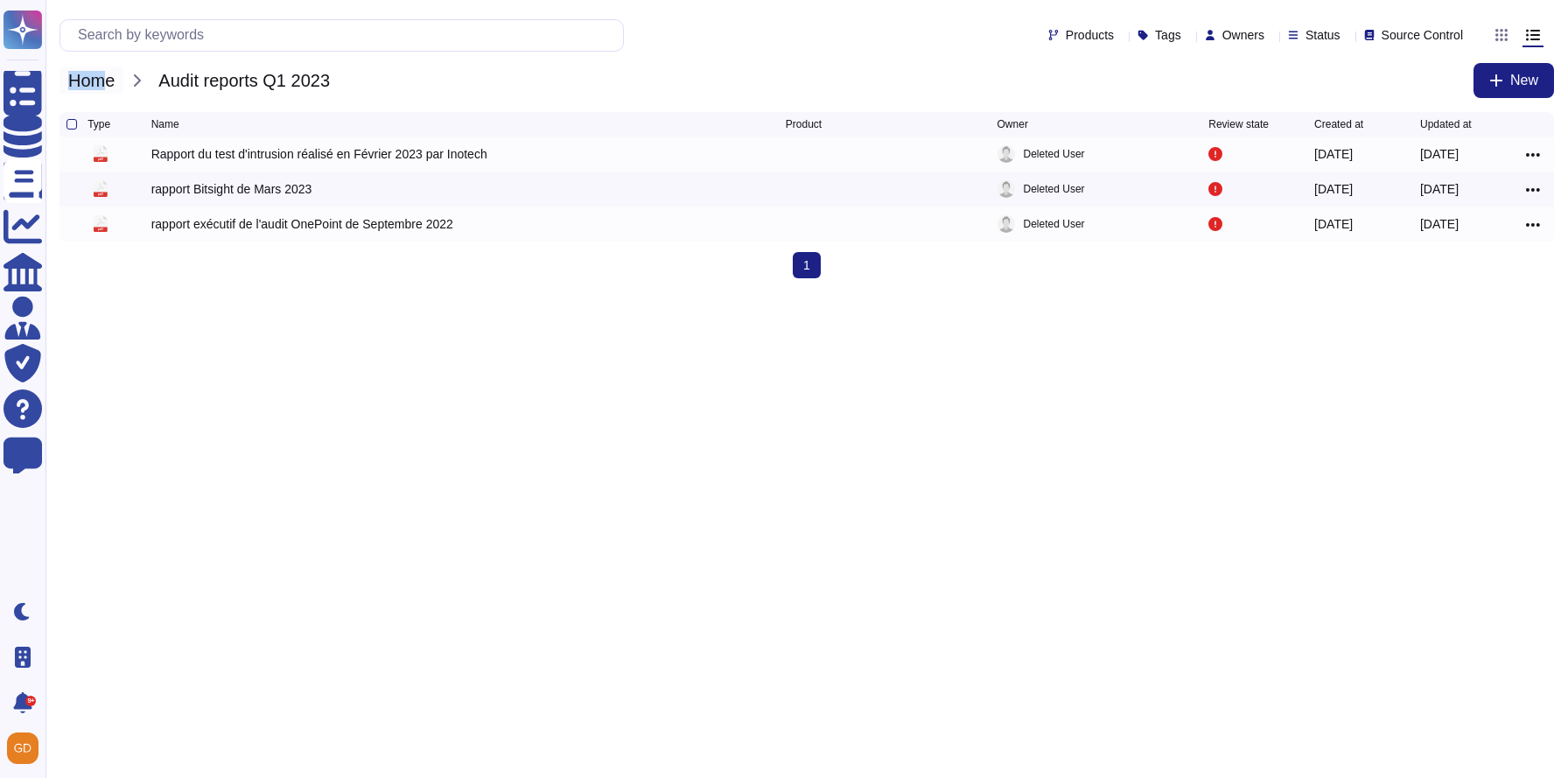
click at [99, 70] on span "Home" at bounding box center [91, 80] width 64 height 26
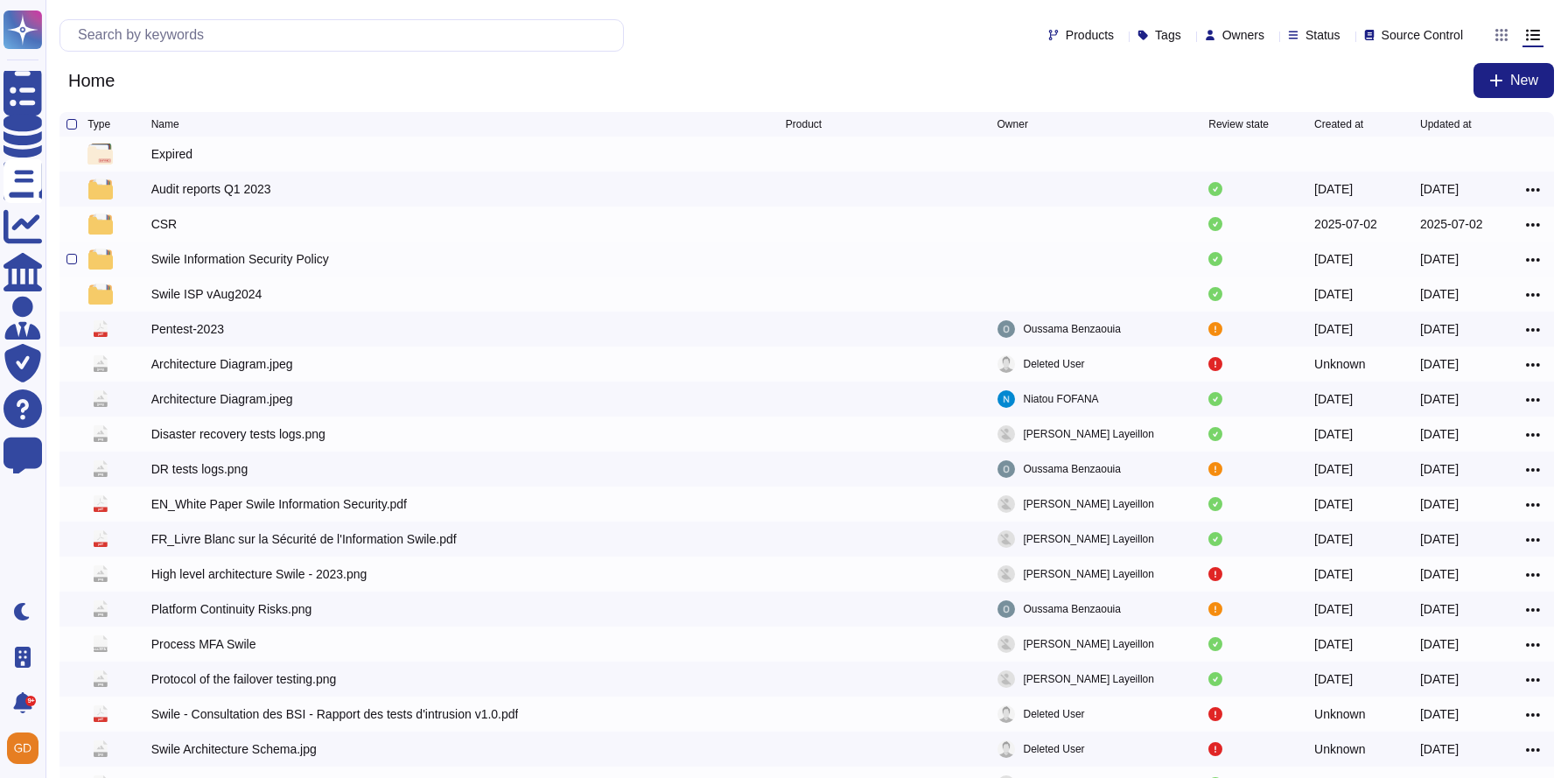
click at [174, 262] on div "Swile Information Security Policy" at bounding box center [240, 259] width 178 height 18
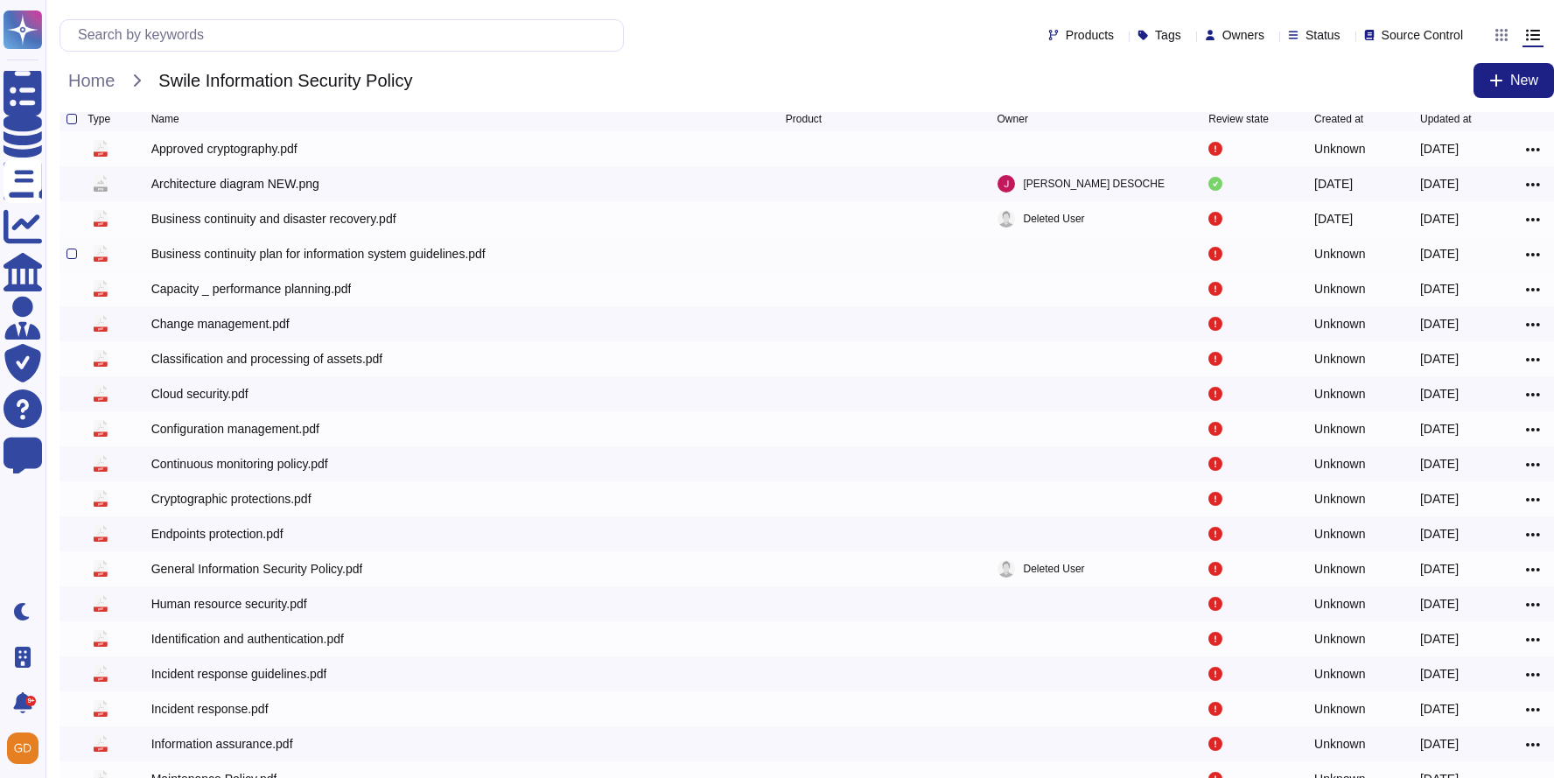
scroll to position [113, 0]
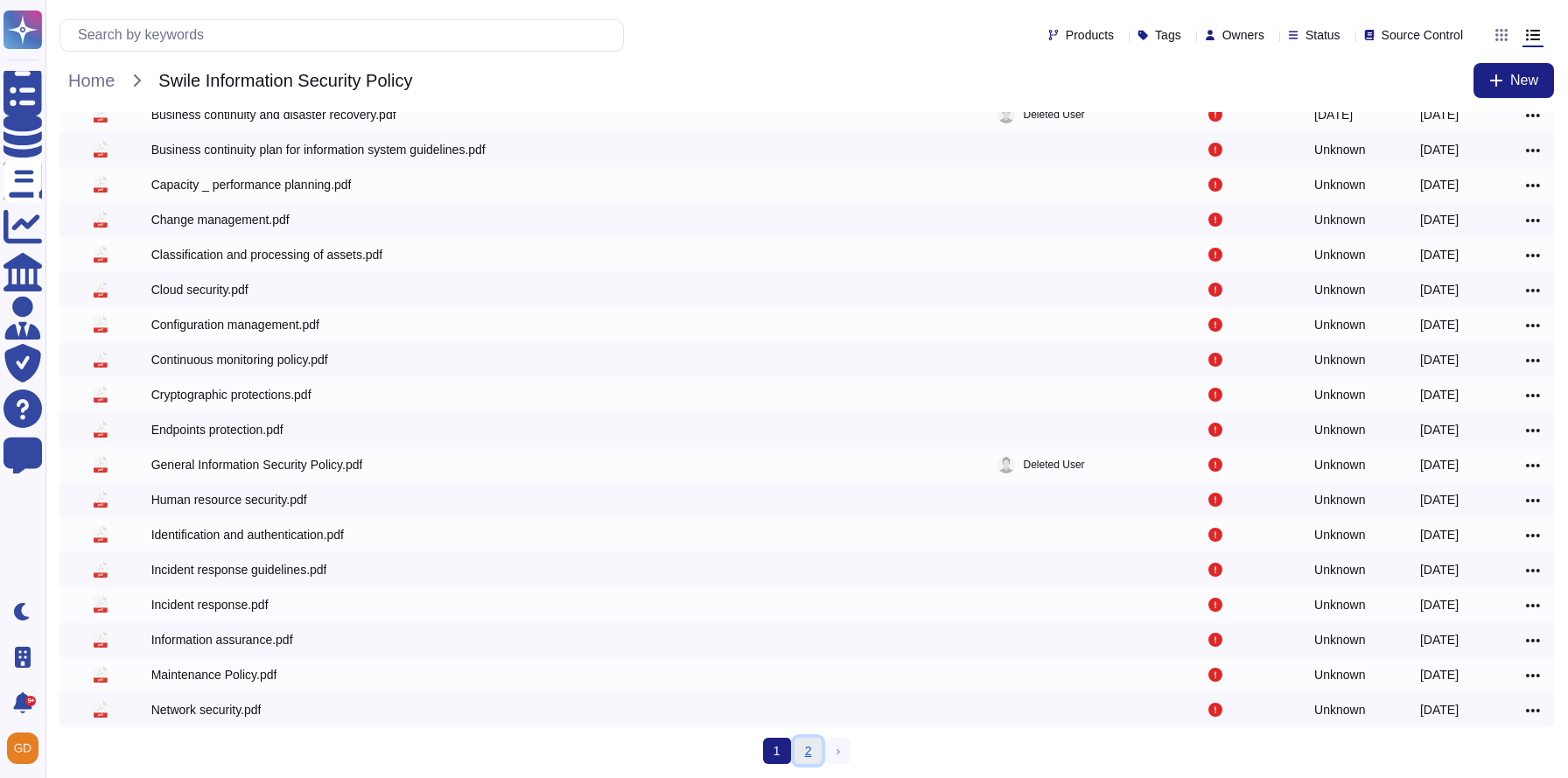
click at [801, 743] on link "2" at bounding box center [808, 750] width 28 height 26
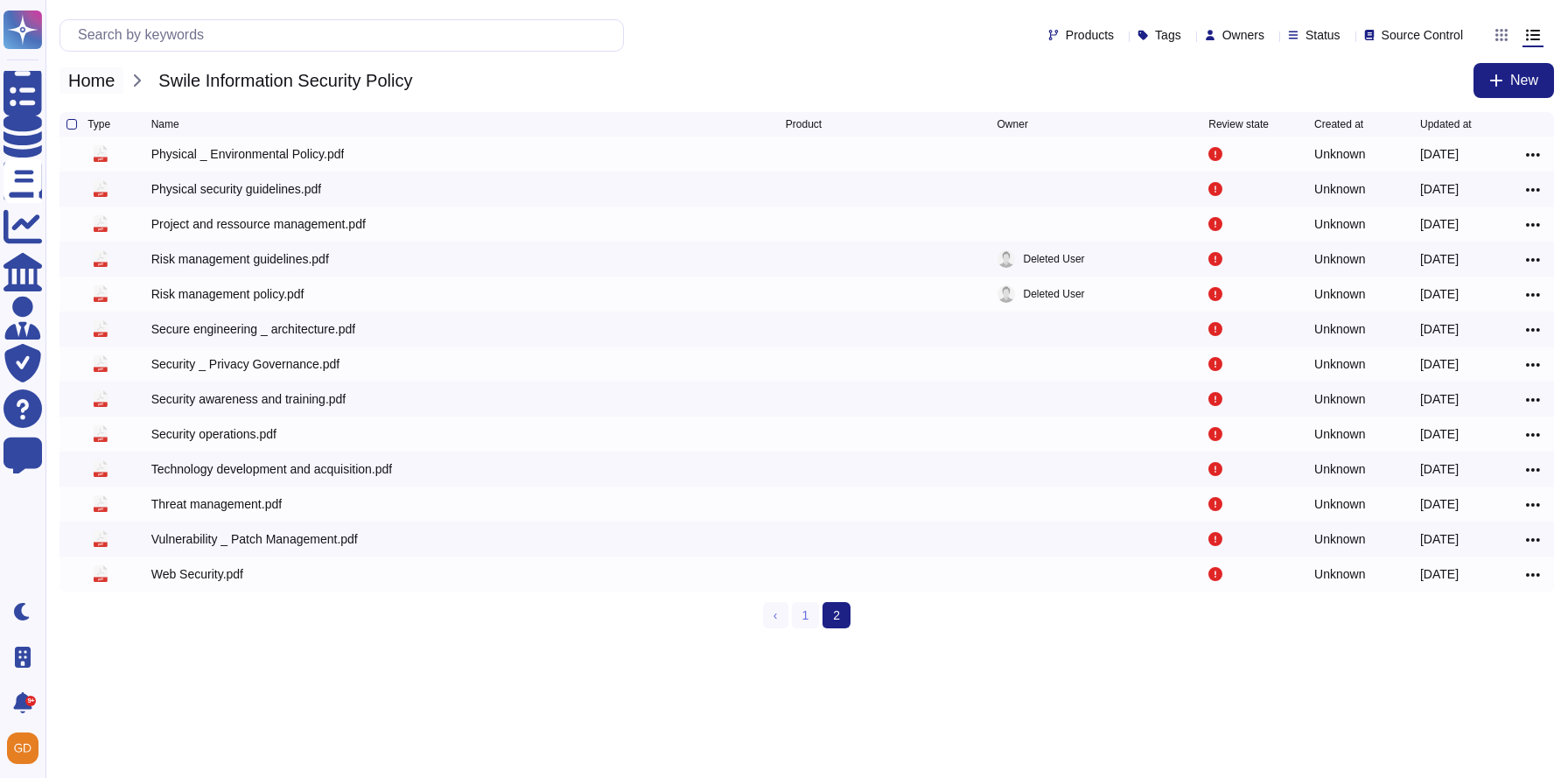
click at [97, 76] on span "Home" at bounding box center [91, 80] width 64 height 26
